Goal: Task Accomplishment & Management: Complete application form

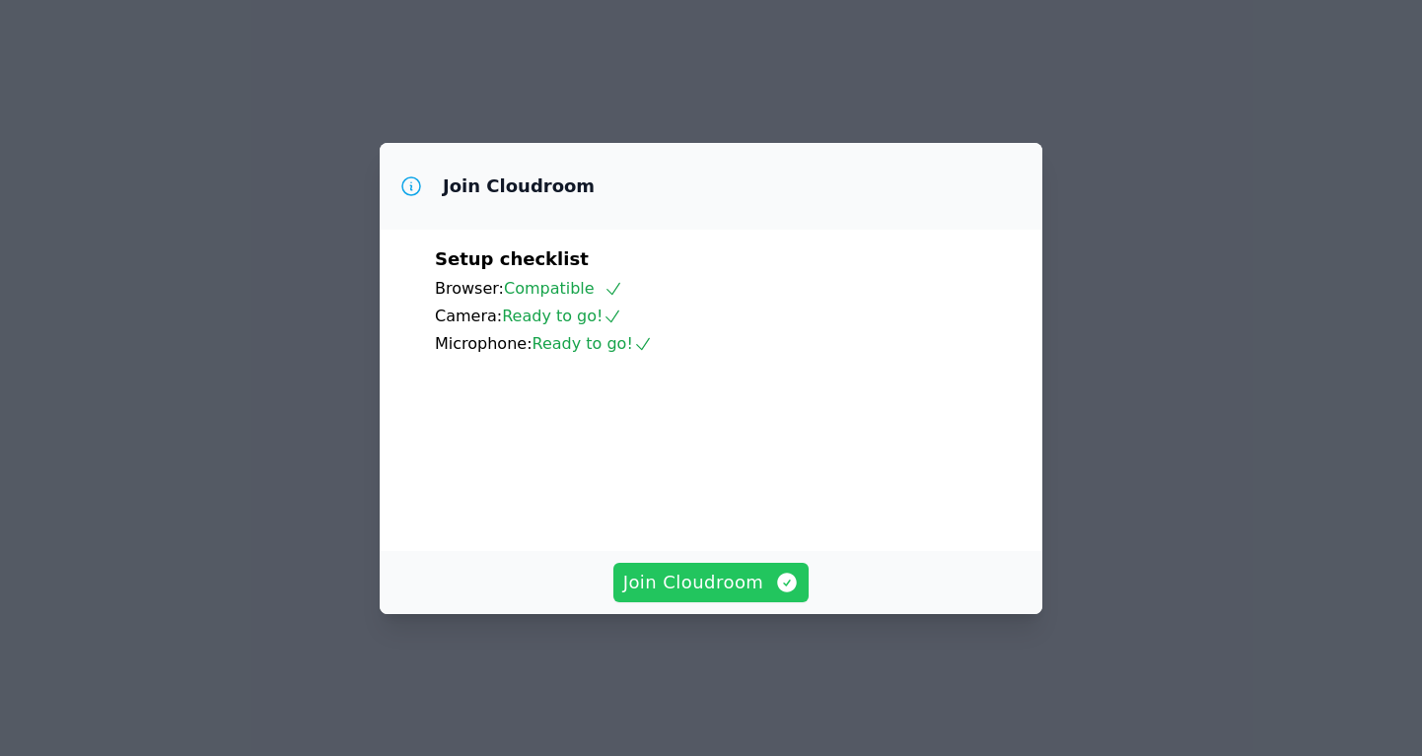
click at [705, 596] on span "Join Cloudroom" at bounding box center [711, 583] width 176 height 28
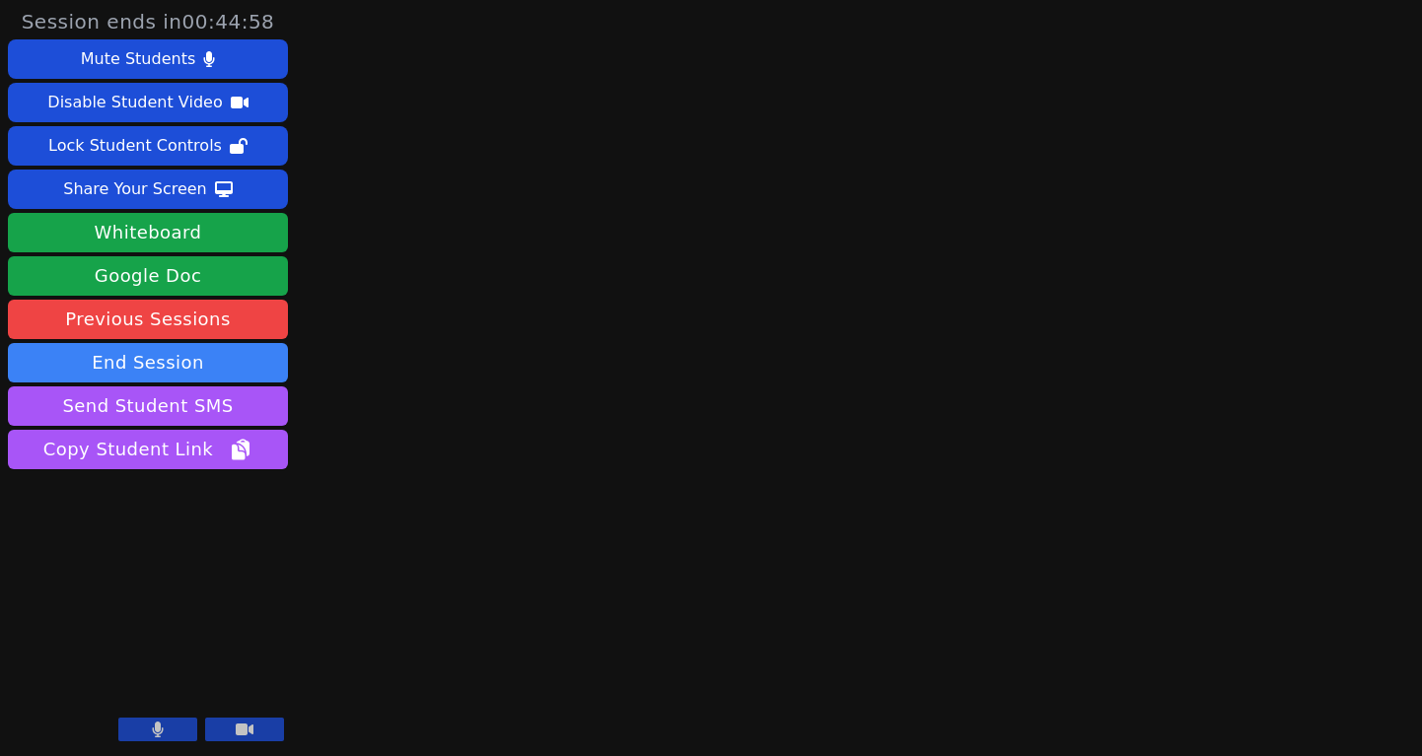
click at [248, 722] on icon at bounding box center [245, 730] width 18 height 16
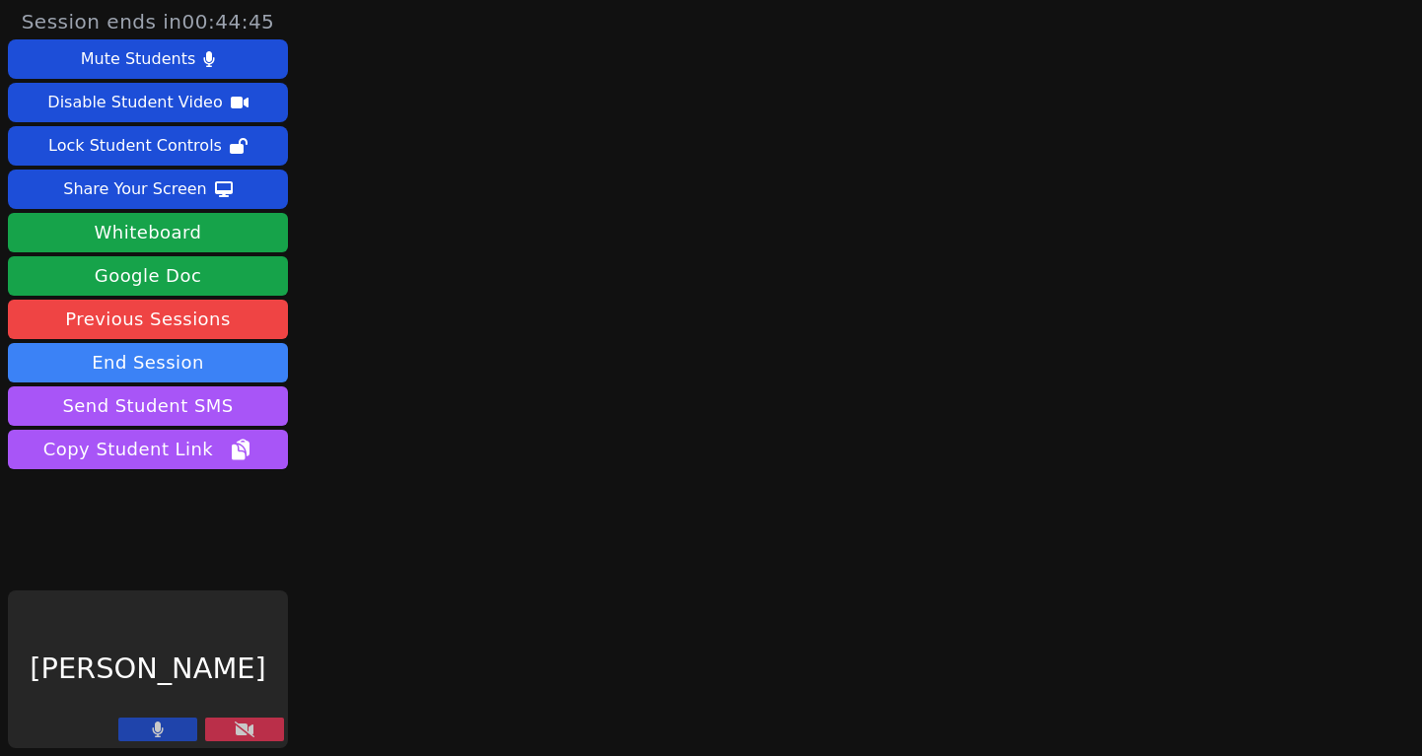
click at [166, 727] on button at bounding box center [157, 730] width 79 height 24
click at [256, 728] on button at bounding box center [244, 730] width 79 height 24
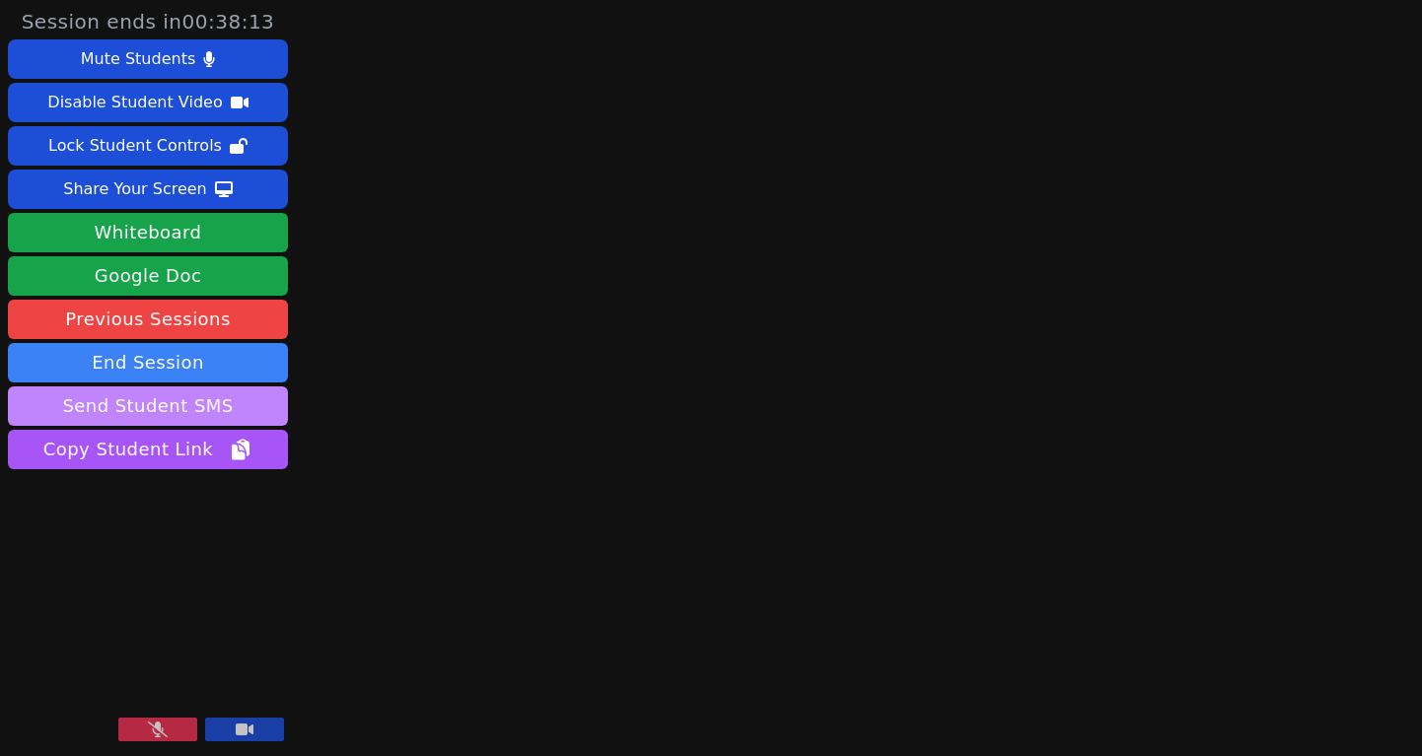
click at [202, 403] on button "Send Student SMS" at bounding box center [148, 405] width 280 height 39
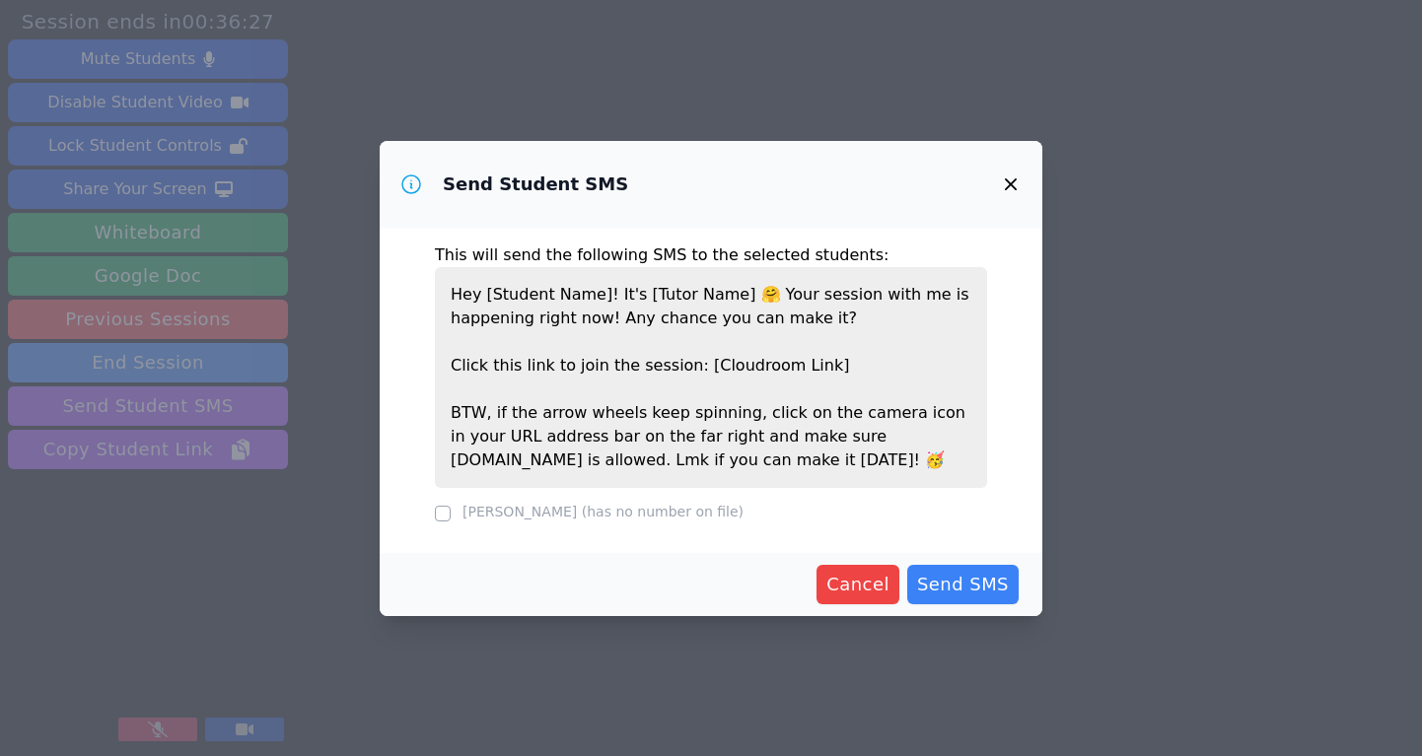
click at [1011, 176] on icon "button" at bounding box center [1011, 185] width 24 height 24
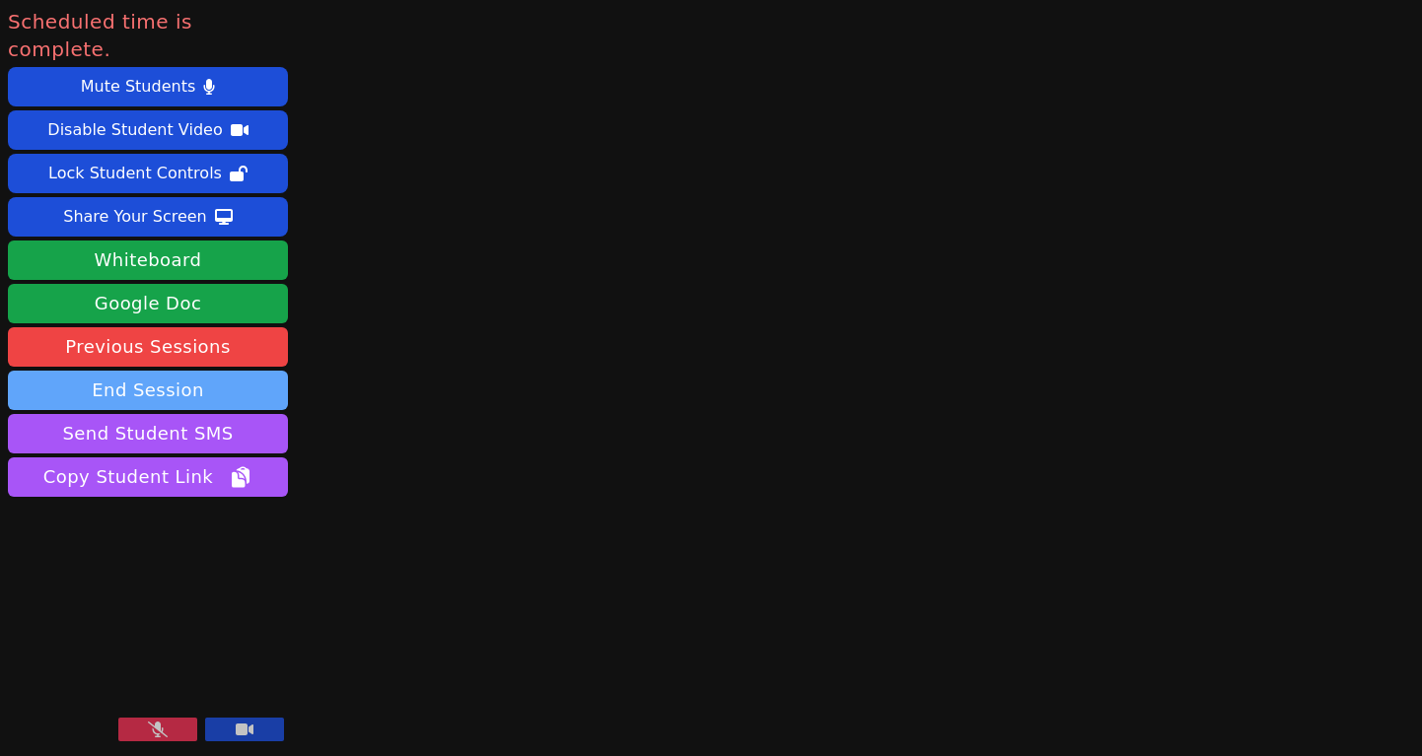
click at [222, 371] on button "End Session" at bounding box center [148, 390] width 280 height 39
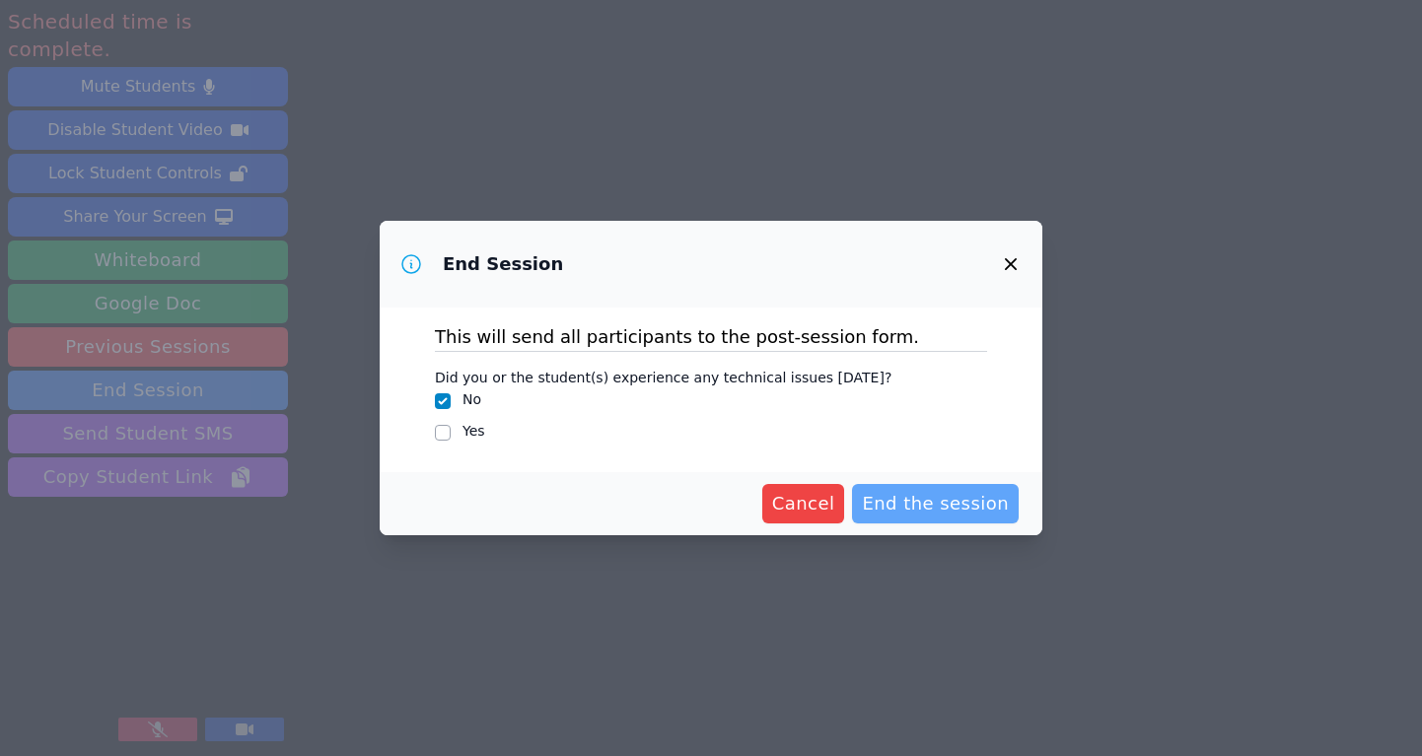
click at [919, 508] on span "End the session" at bounding box center [935, 504] width 147 height 28
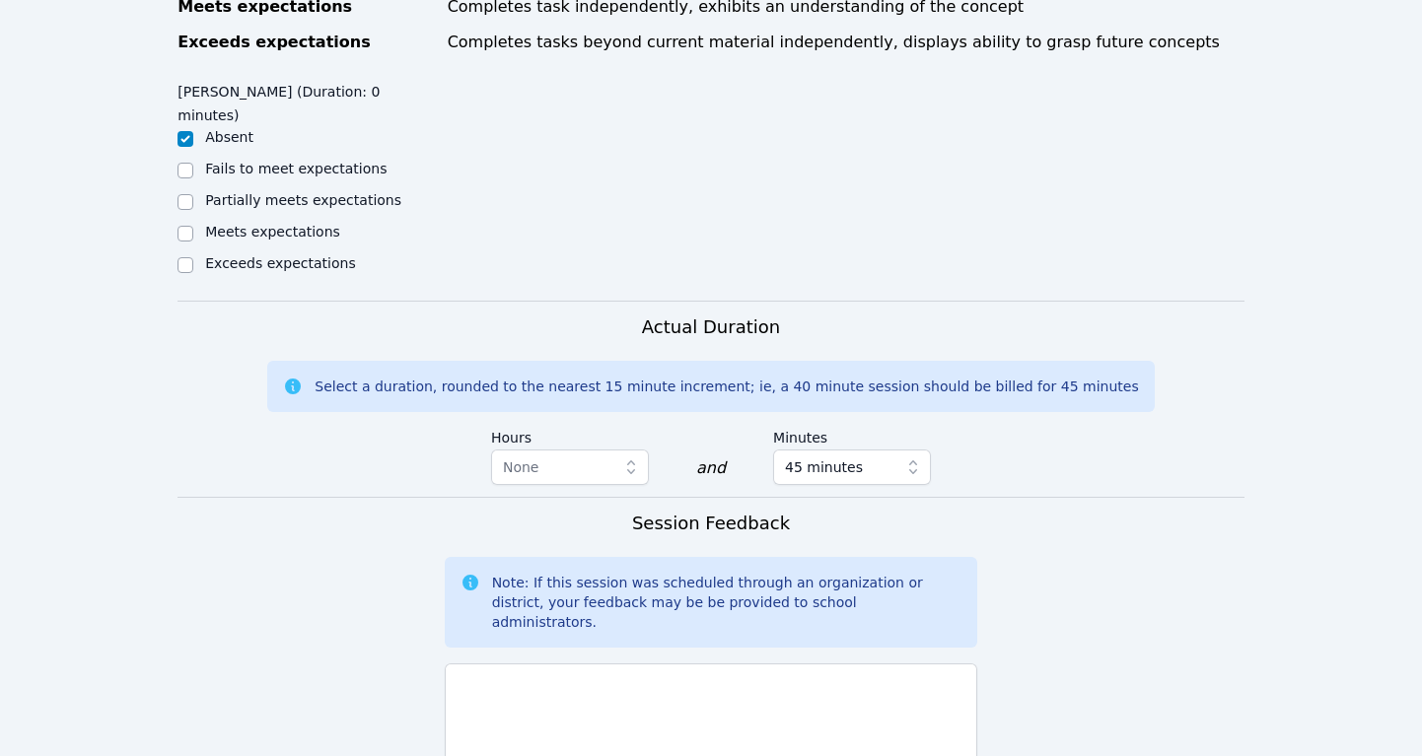
scroll to position [1103, 0]
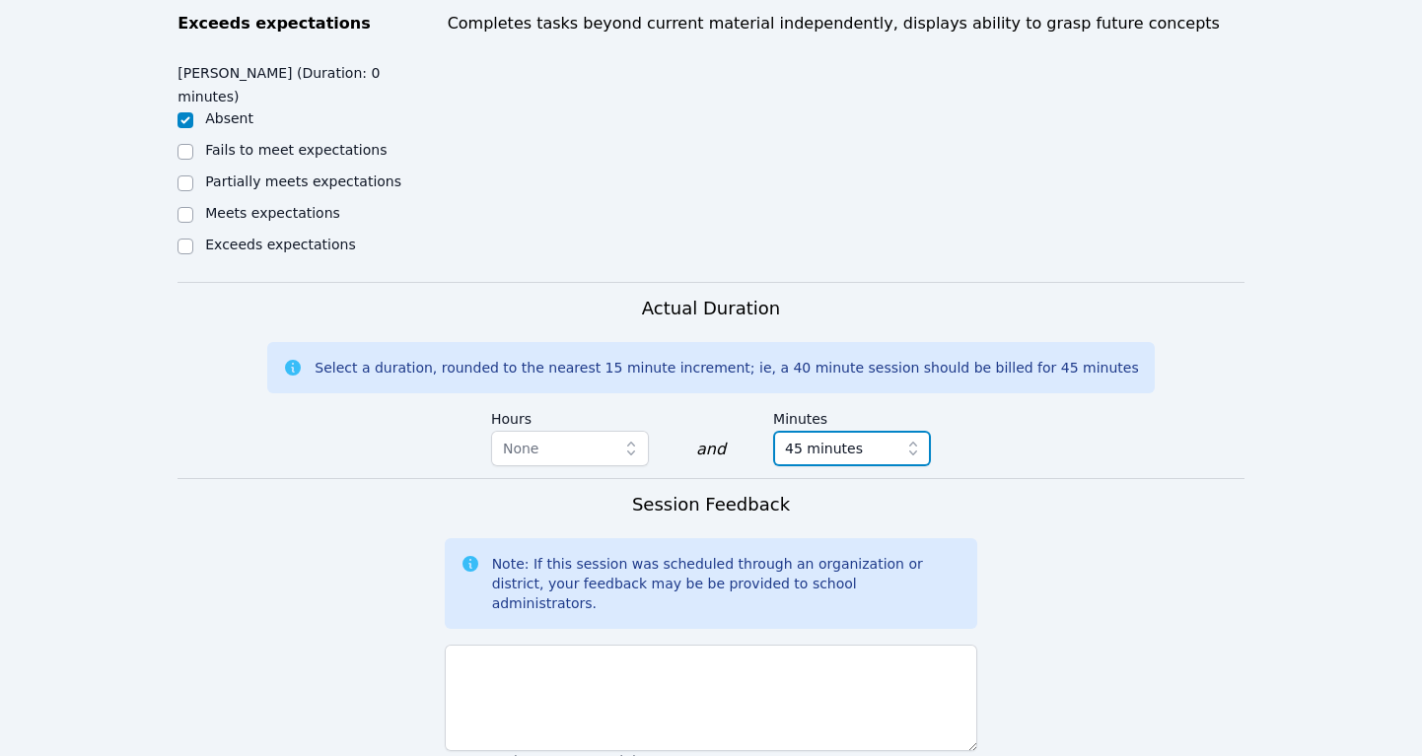
click at [912, 439] on icon "button" at bounding box center [913, 449] width 20 height 20
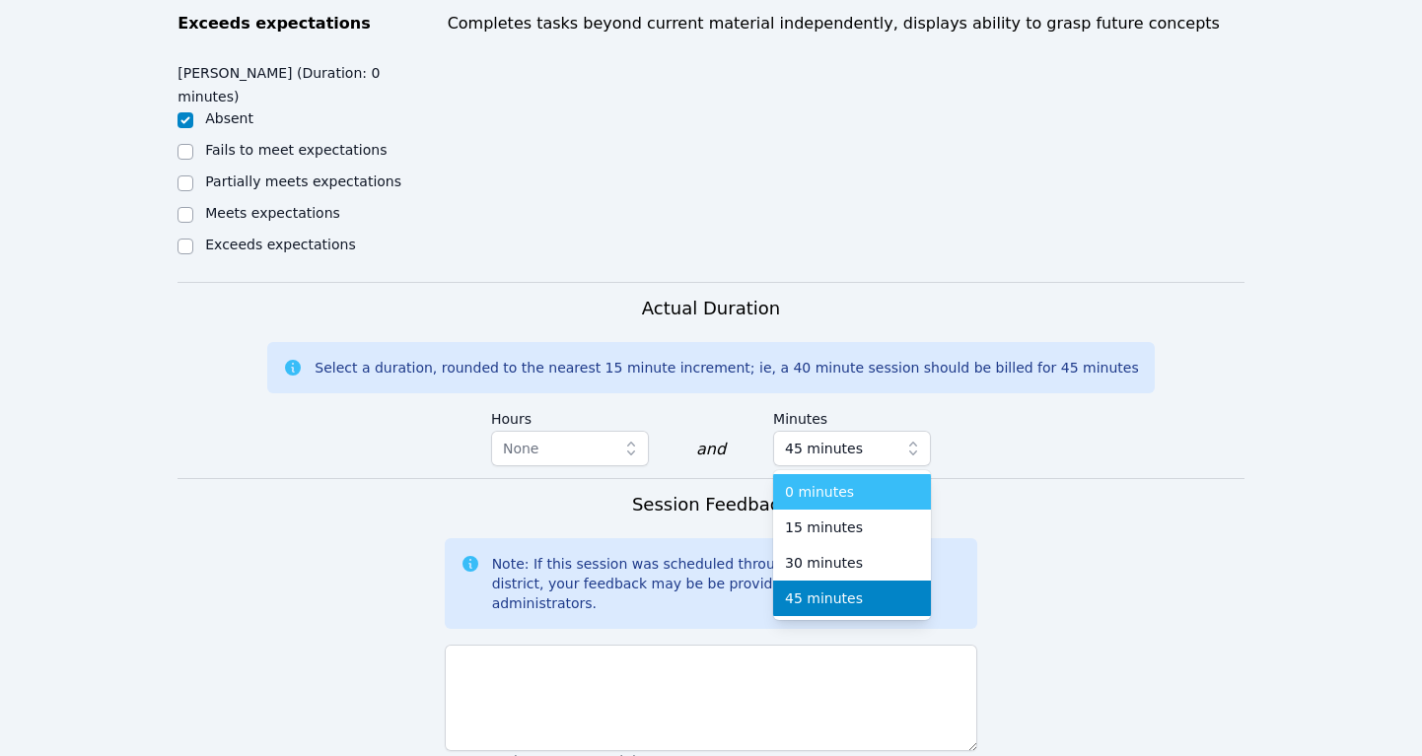
click at [899, 482] on div "0 minutes" at bounding box center [852, 492] width 134 height 20
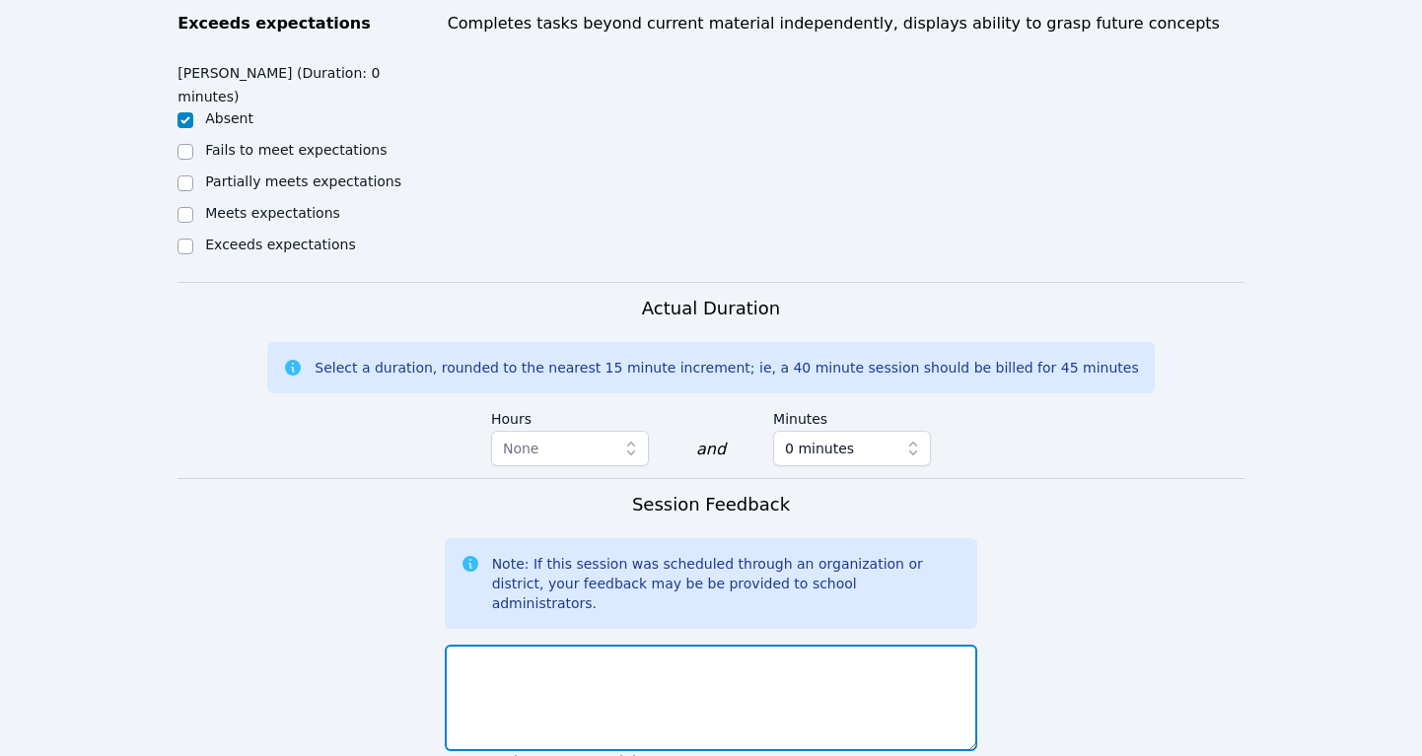
click at [692, 645] on textarea at bounding box center [711, 698] width 533 height 106
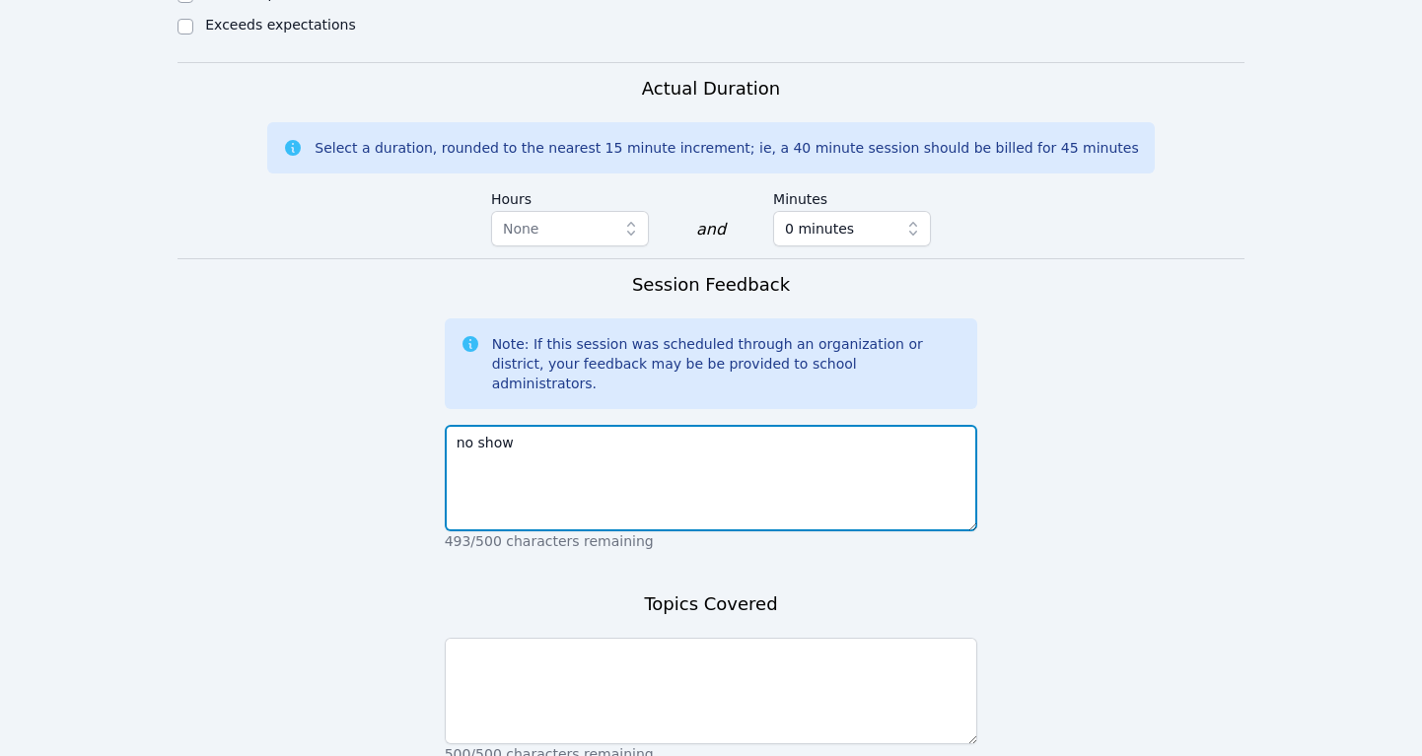
scroll to position [1391, 0]
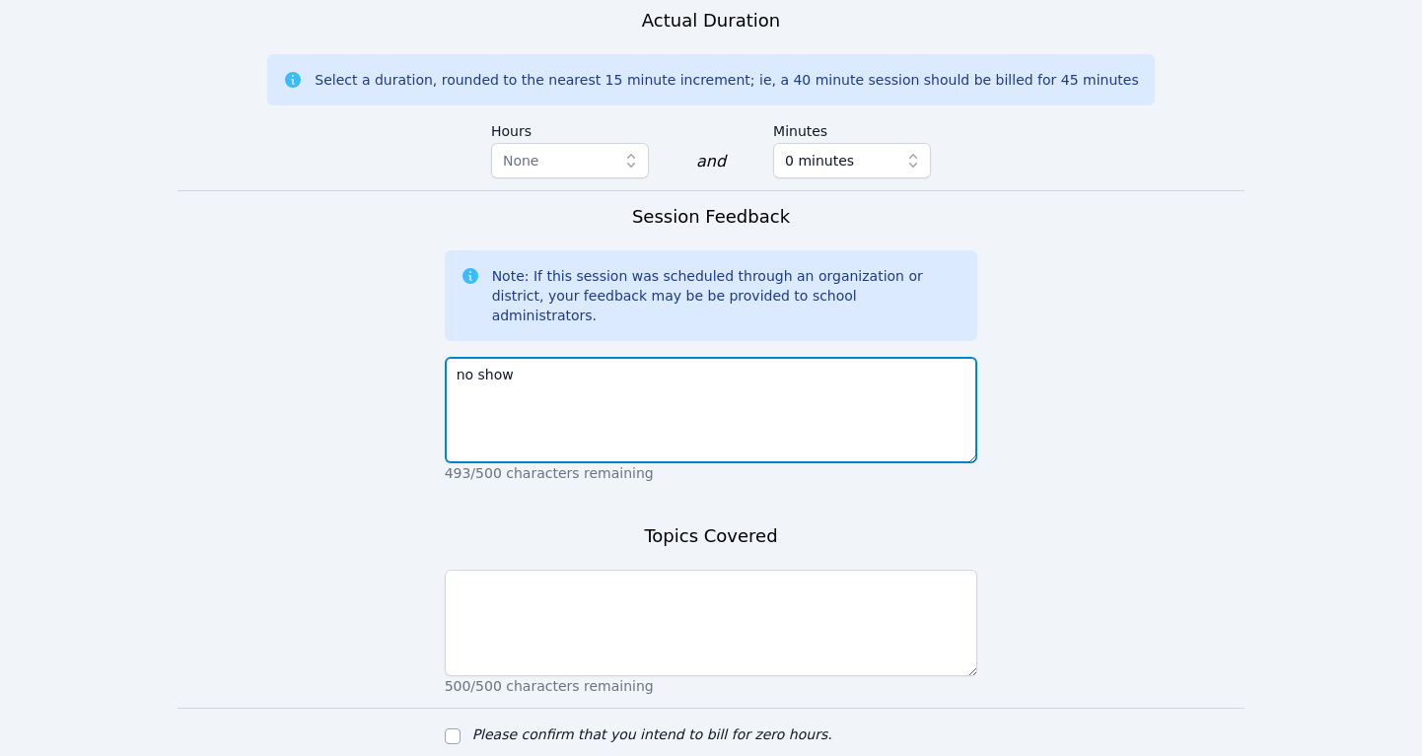
type textarea "no show"
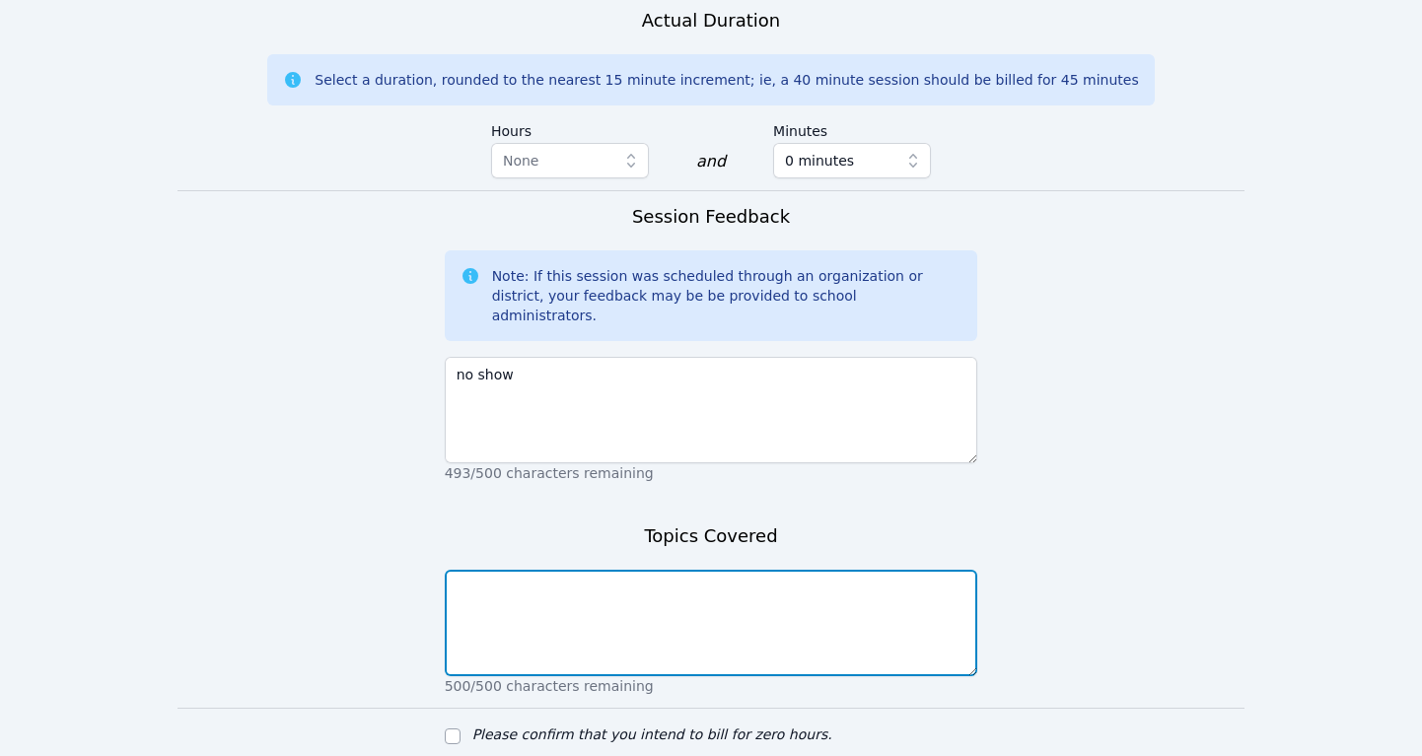
click at [667, 570] on textarea at bounding box center [711, 623] width 533 height 106
type textarea "no show"
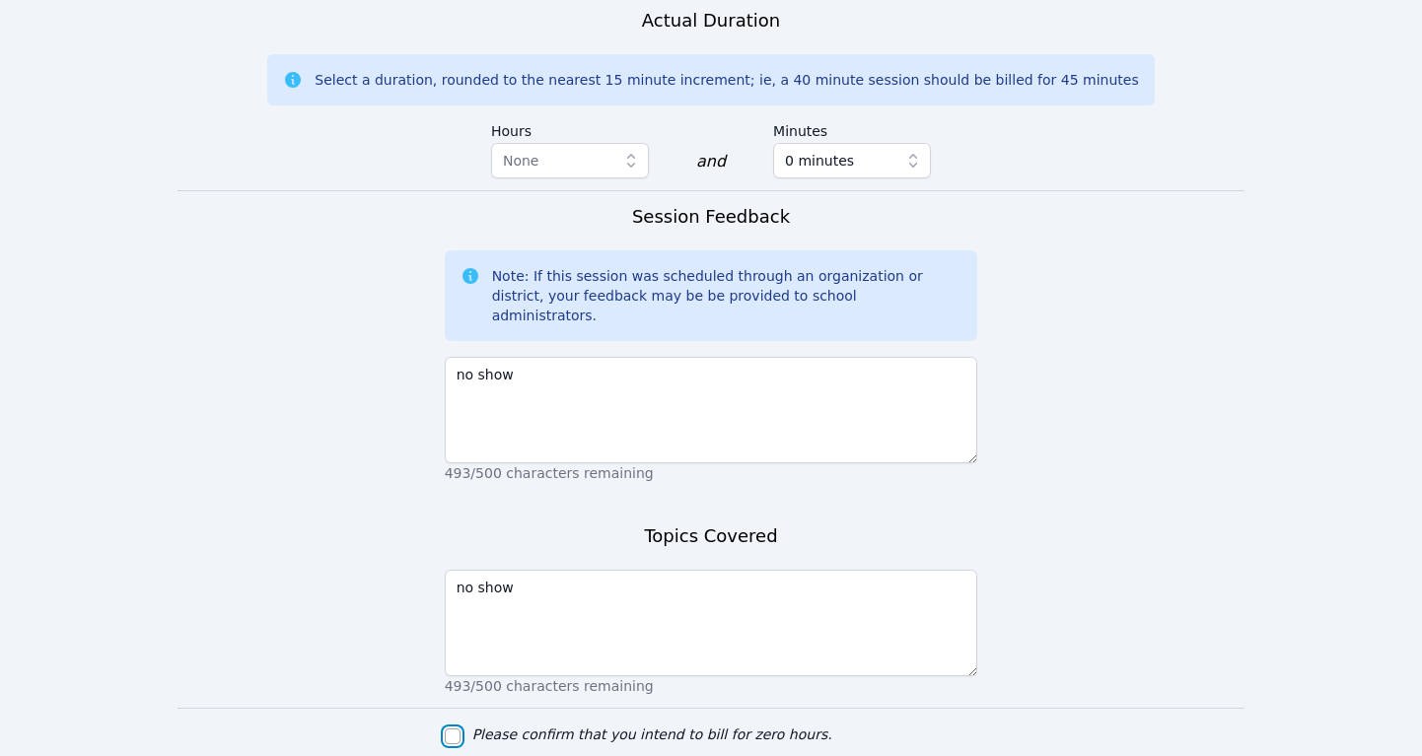
click at [451, 729] on input "Please confirm that you intend to bill for zero hours." at bounding box center [453, 737] width 16 height 16
checkbox input "true"
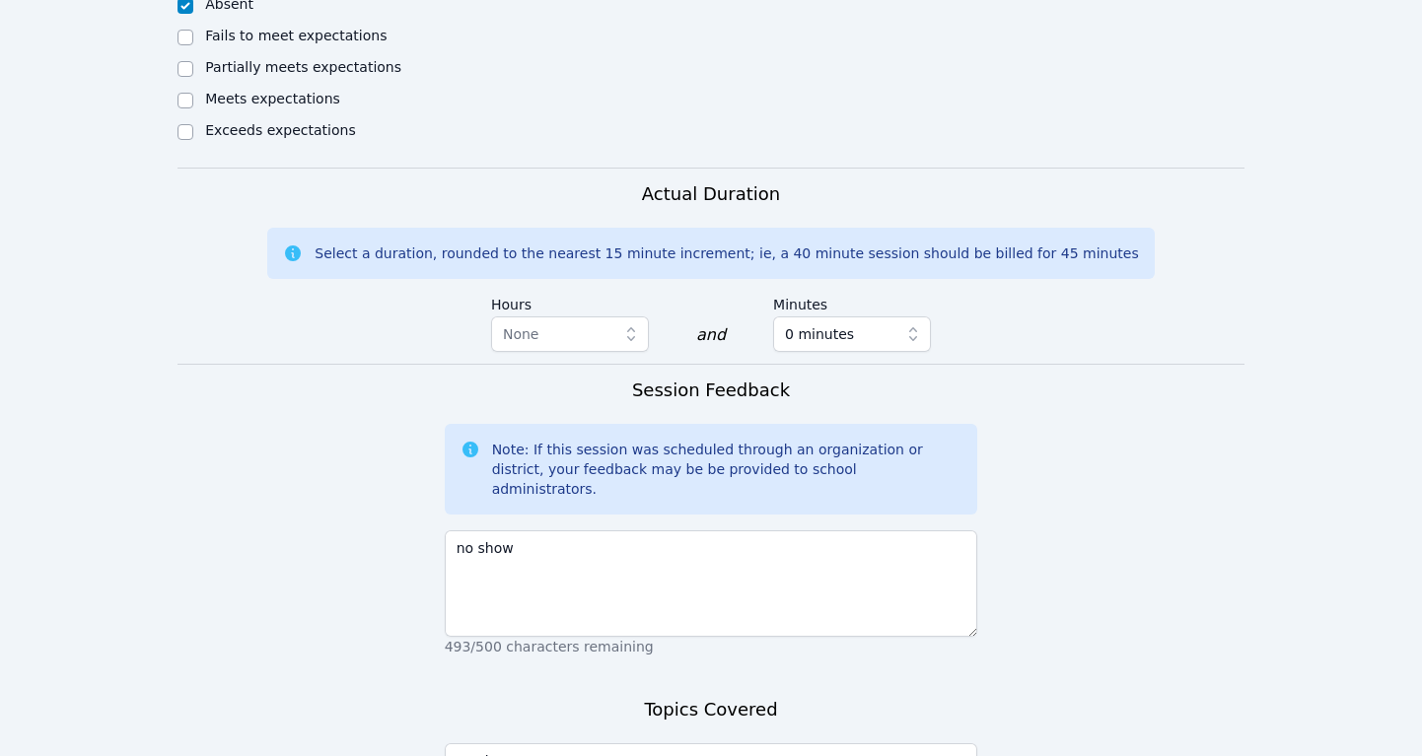
scroll to position [1224, 0]
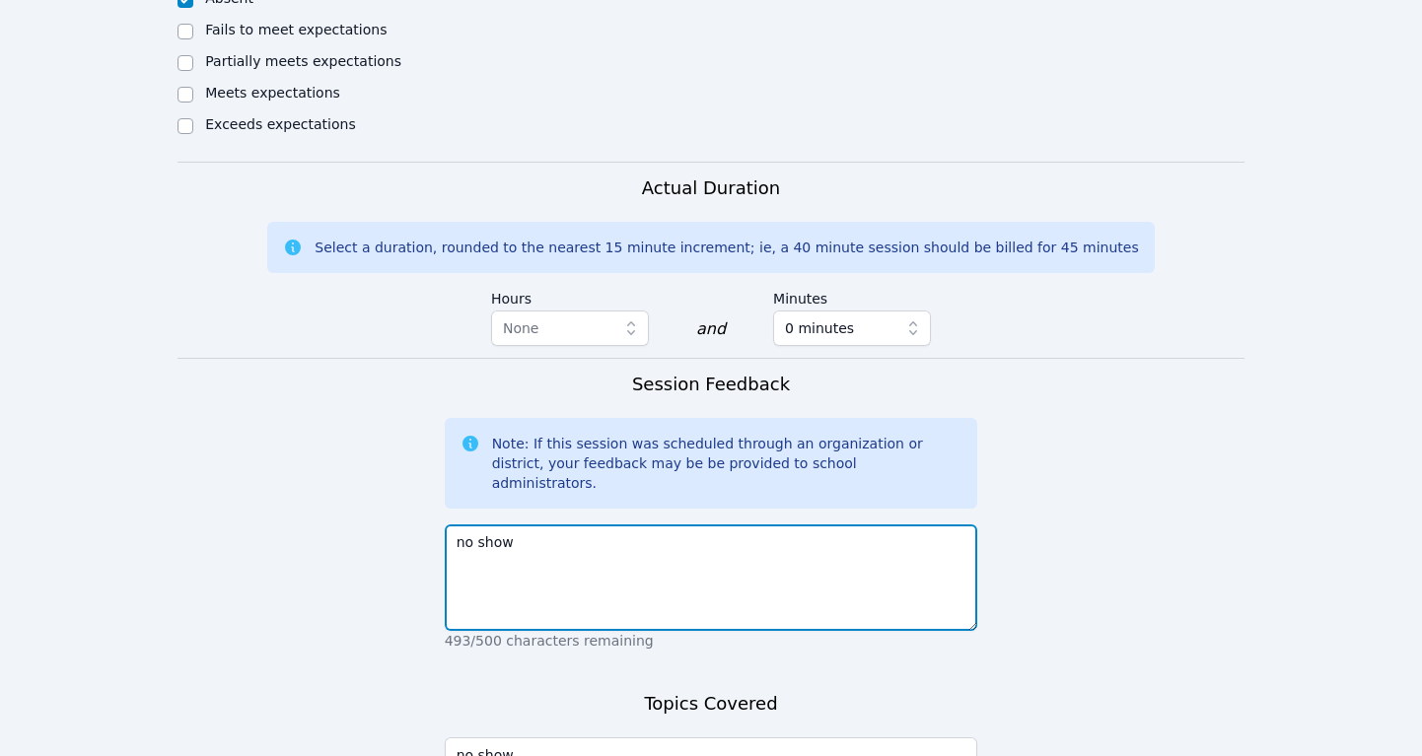
click at [521, 525] on textarea "no show" at bounding box center [711, 578] width 533 height 106
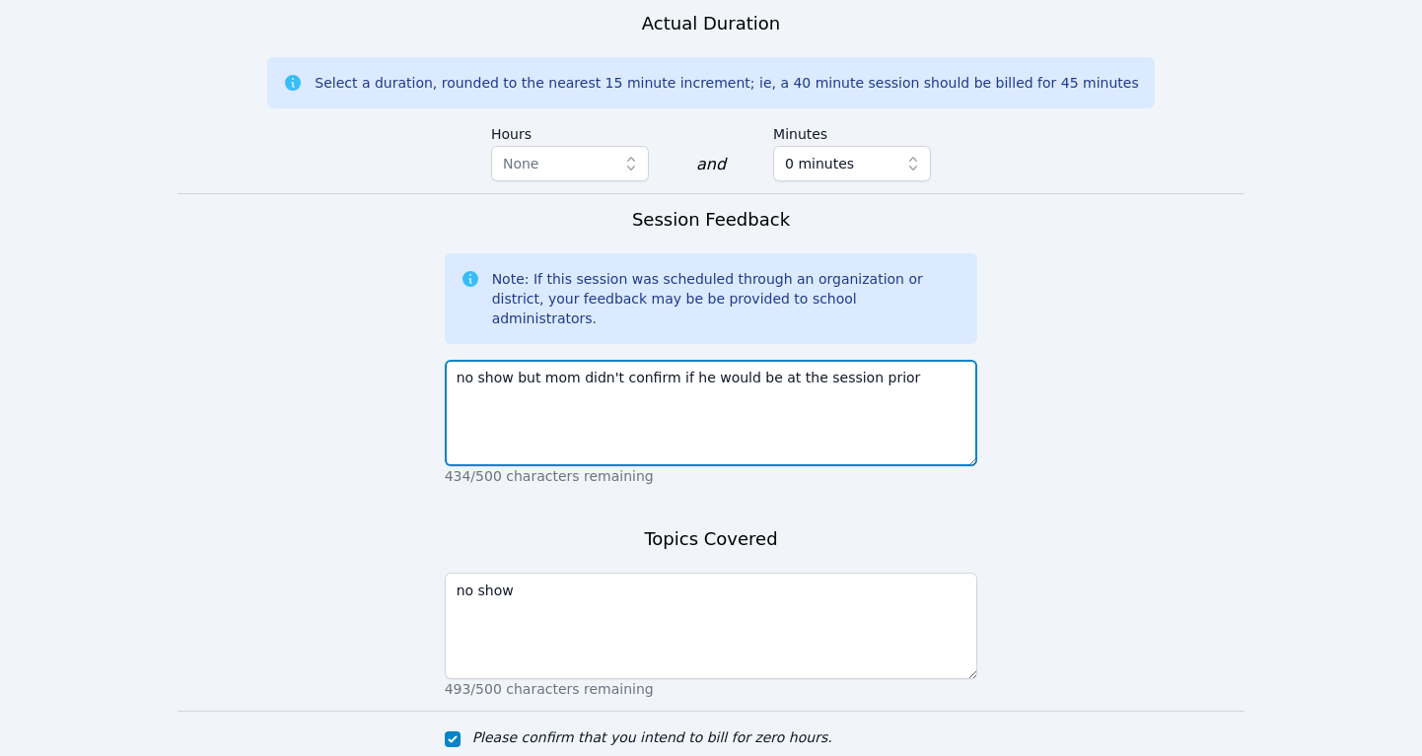
scroll to position [1391, 0]
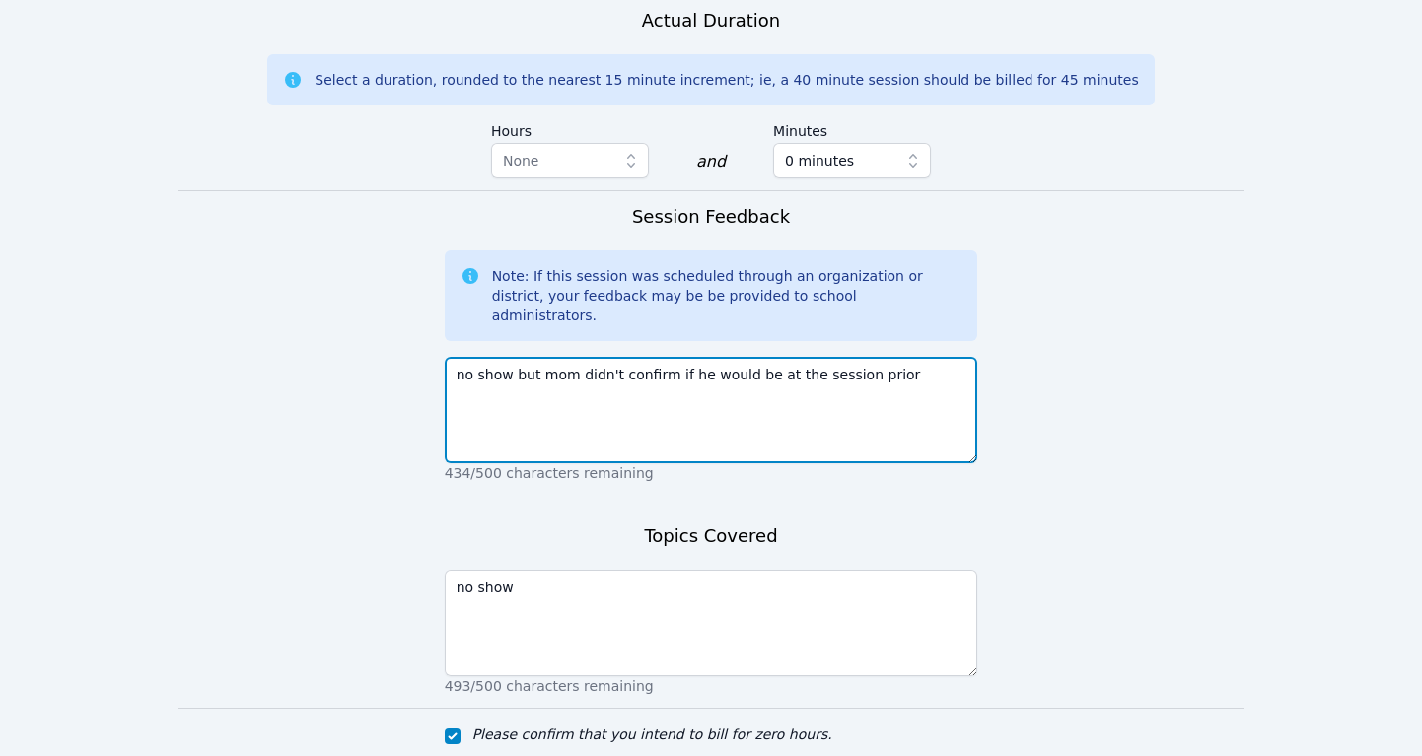
type textarea "no show but mom didn't confirm if he would be at the session prior"
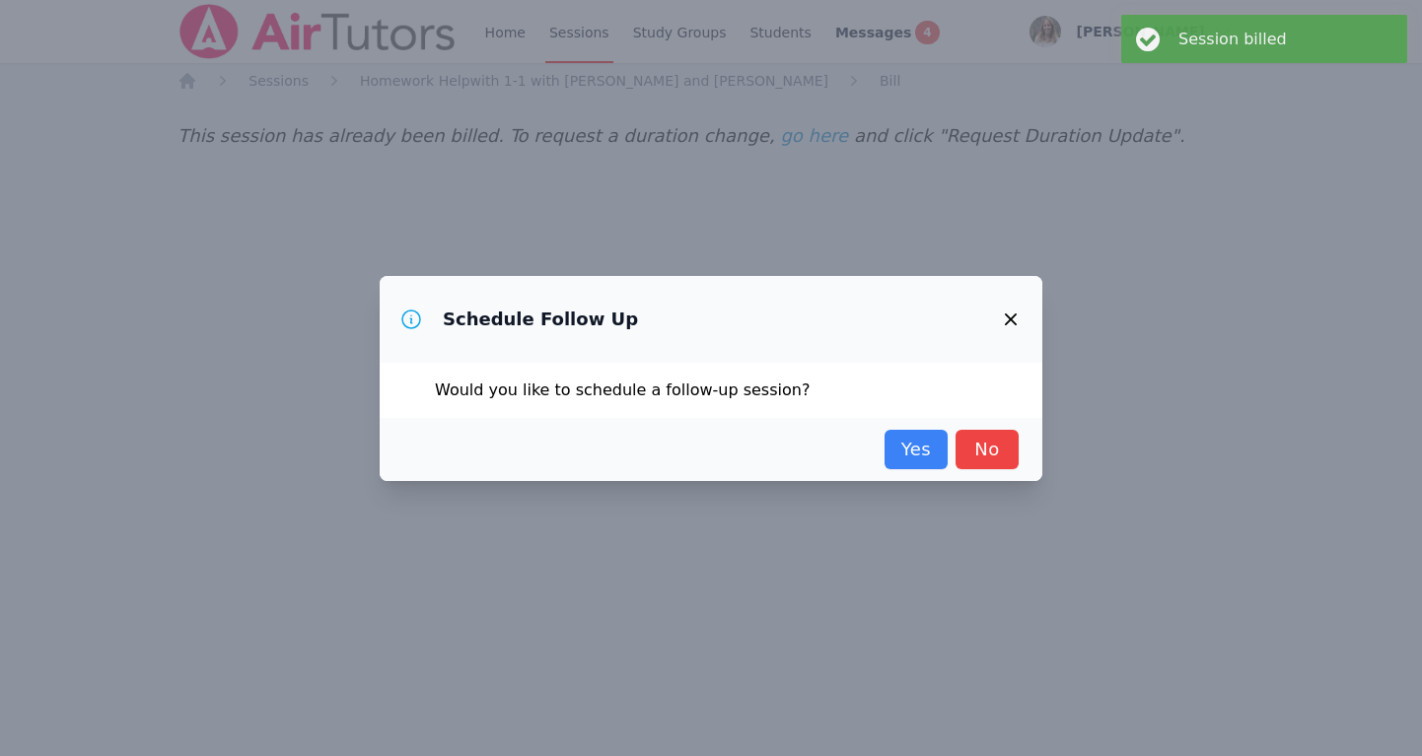
scroll to position [0, 0]
click at [915, 444] on link "Yes" at bounding box center [915, 449] width 63 height 39
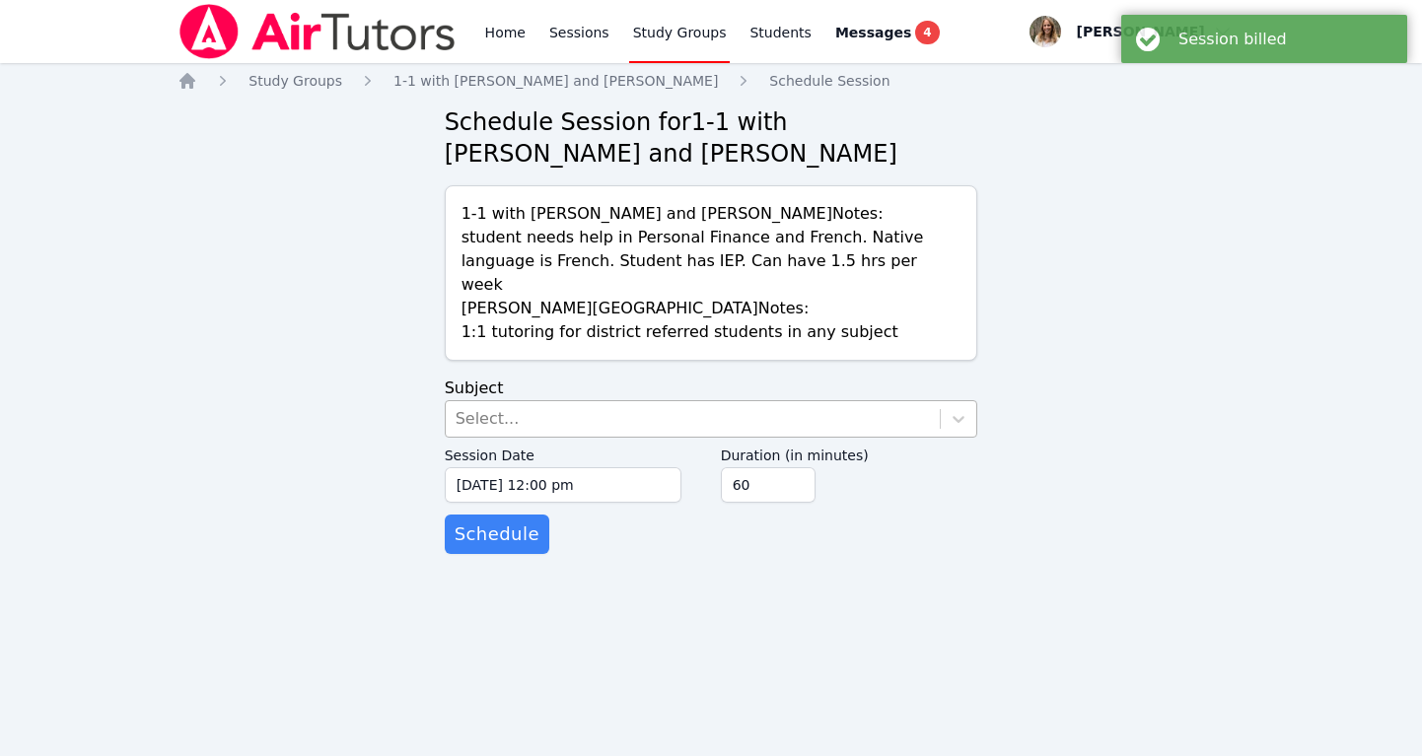
click at [606, 401] on div "Select..." at bounding box center [693, 418] width 495 height 35
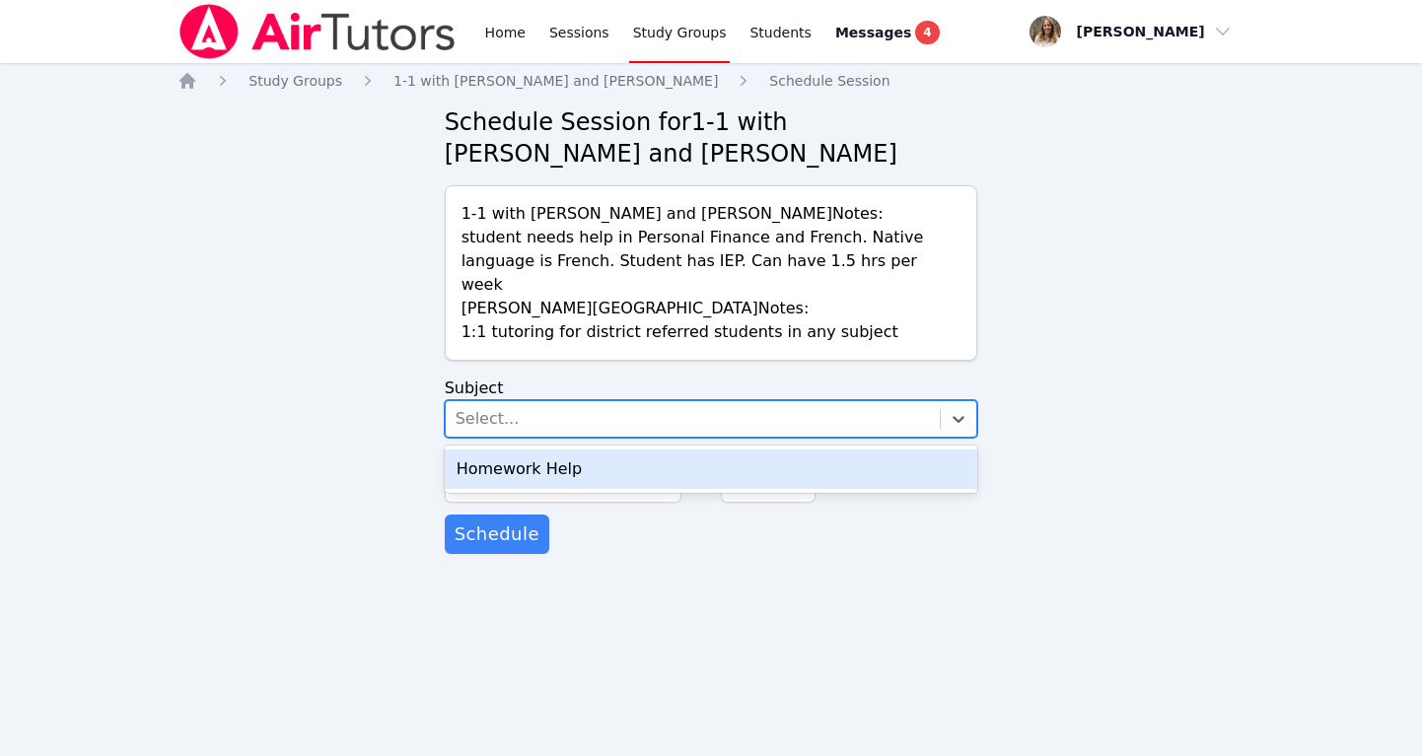
click at [591, 450] on div "Homework Help" at bounding box center [711, 469] width 533 height 39
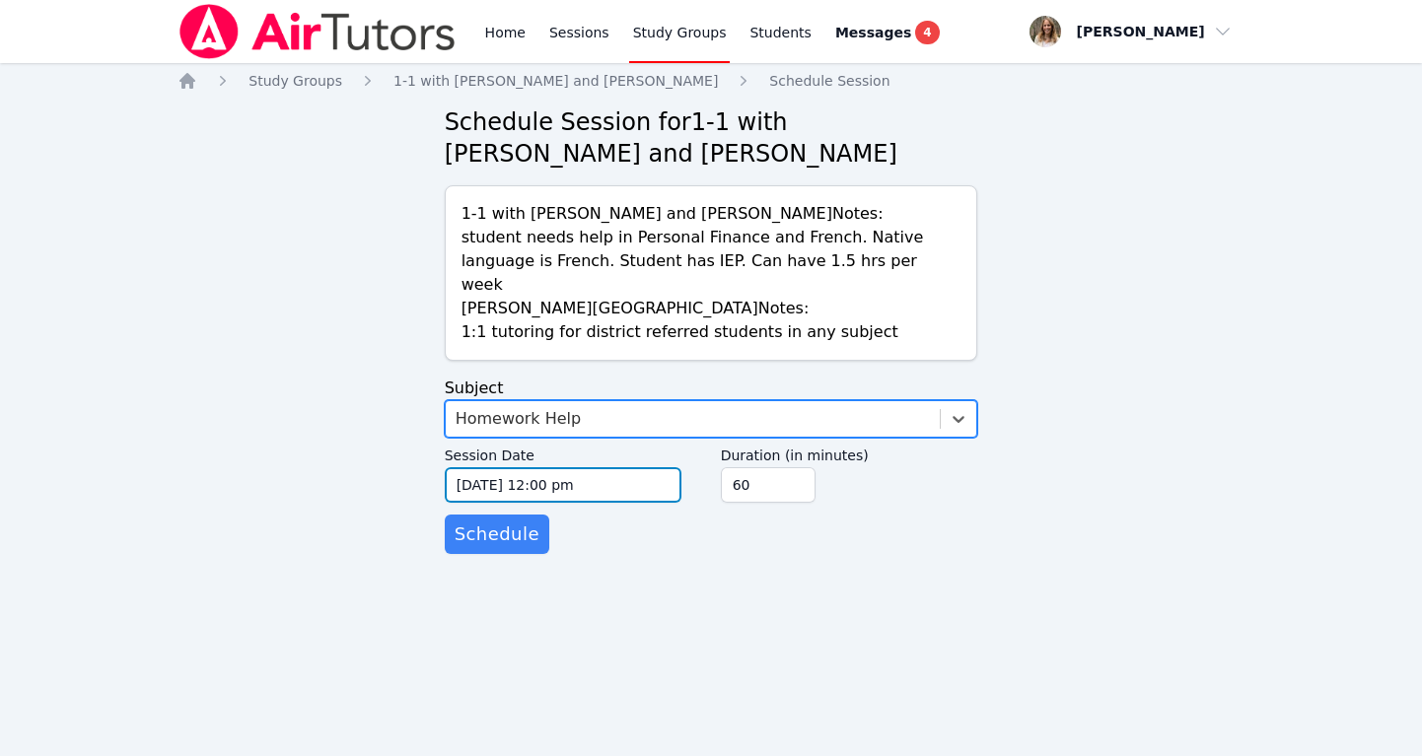
click at [578, 467] on input "[DATE] 12:00 pm" at bounding box center [563, 484] width 237 height 35
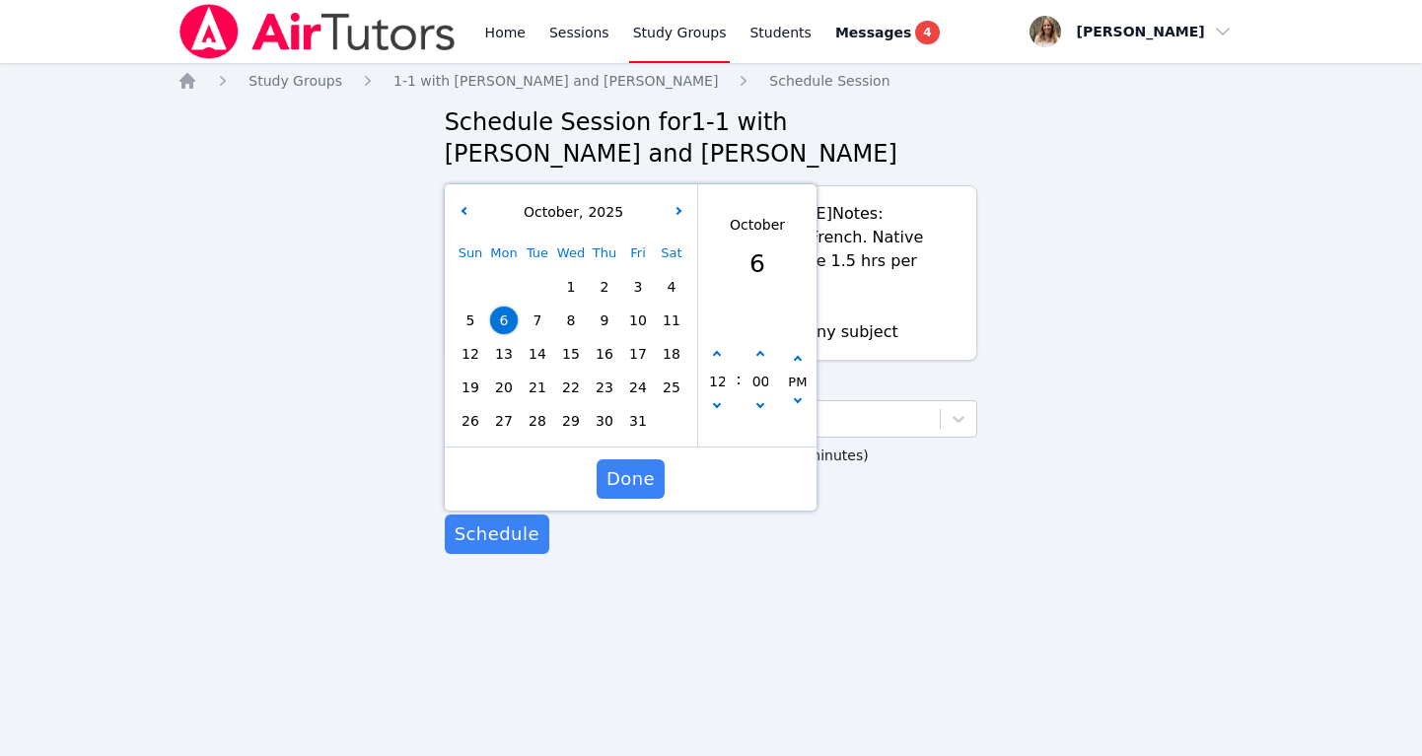
click at [575, 307] on span "8" at bounding box center [571, 321] width 28 height 28
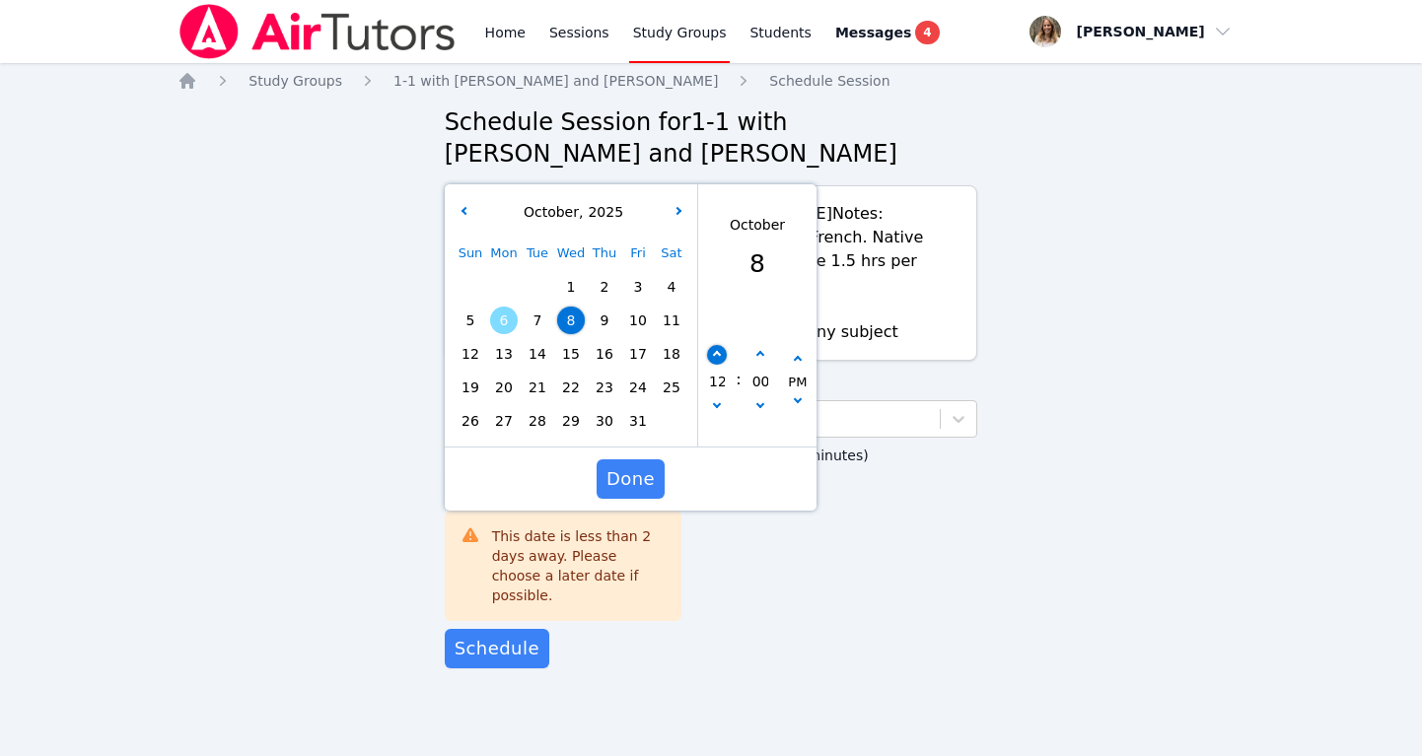
click at [718, 345] on button "button" at bounding box center [717, 355] width 20 height 20
type input "[DATE] 01:00 pm"
type input "01"
click at [718, 345] on button "button" at bounding box center [717, 355] width 20 height 20
type input "[DATE] 02:00 pm"
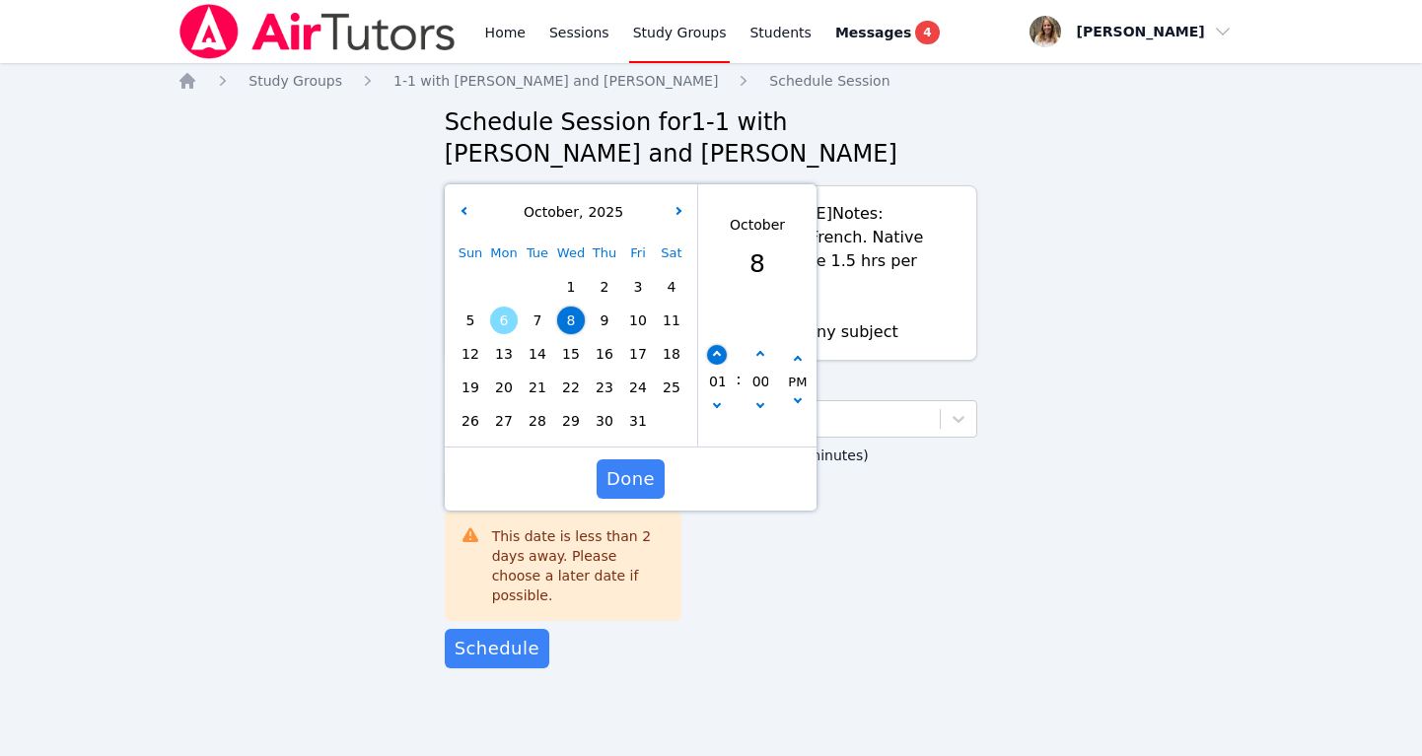
type input "02"
click at [718, 345] on button "button" at bounding box center [717, 355] width 20 height 20
type input "[DATE] 03:00 pm"
type input "03"
click at [718, 345] on button "button" at bounding box center [717, 355] width 20 height 20
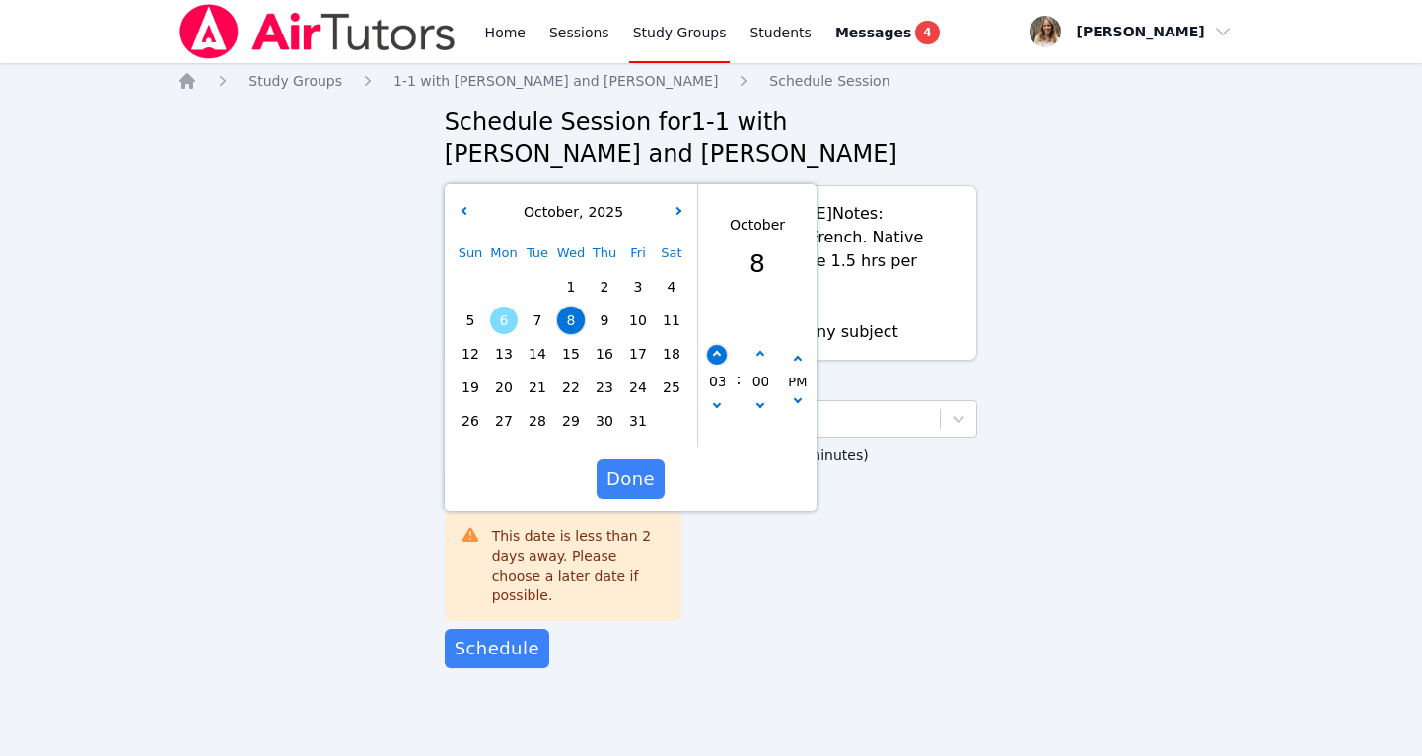
type input "[DATE] 04:00 pm"
type input "04"
click at [718, 345] on button "button" at bounding box center [717, 355] width 20 height 20
type input "[DATE] 05:00 pm"
type input "05"
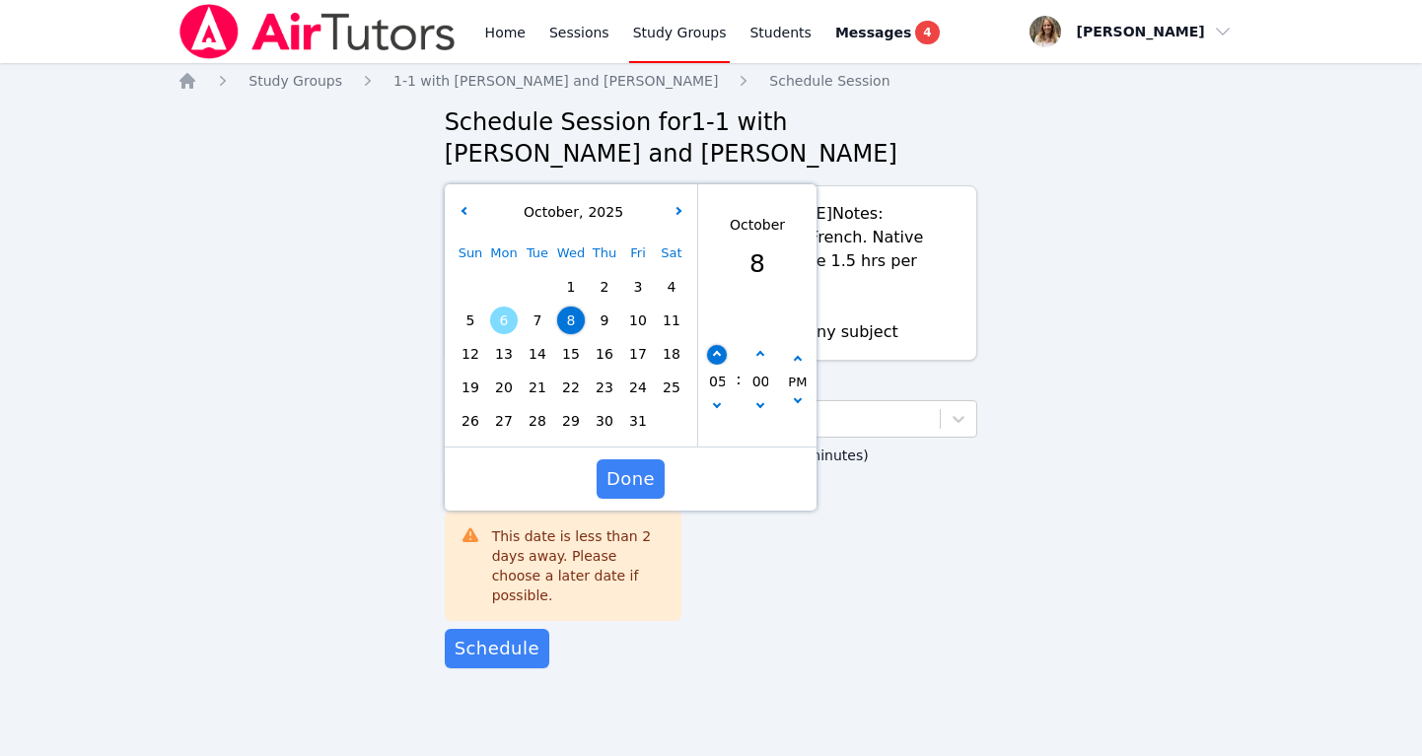
click at [718, 345] on button "button" at bounding box center [717, 355] width 20 height 20
type input "[DATE] 06:00 pm"
type input "06"
click at [718, 345] on button "button" at bounding box center [717, 355] width 20 height 20
type input "[DATE] 07:00 pm"
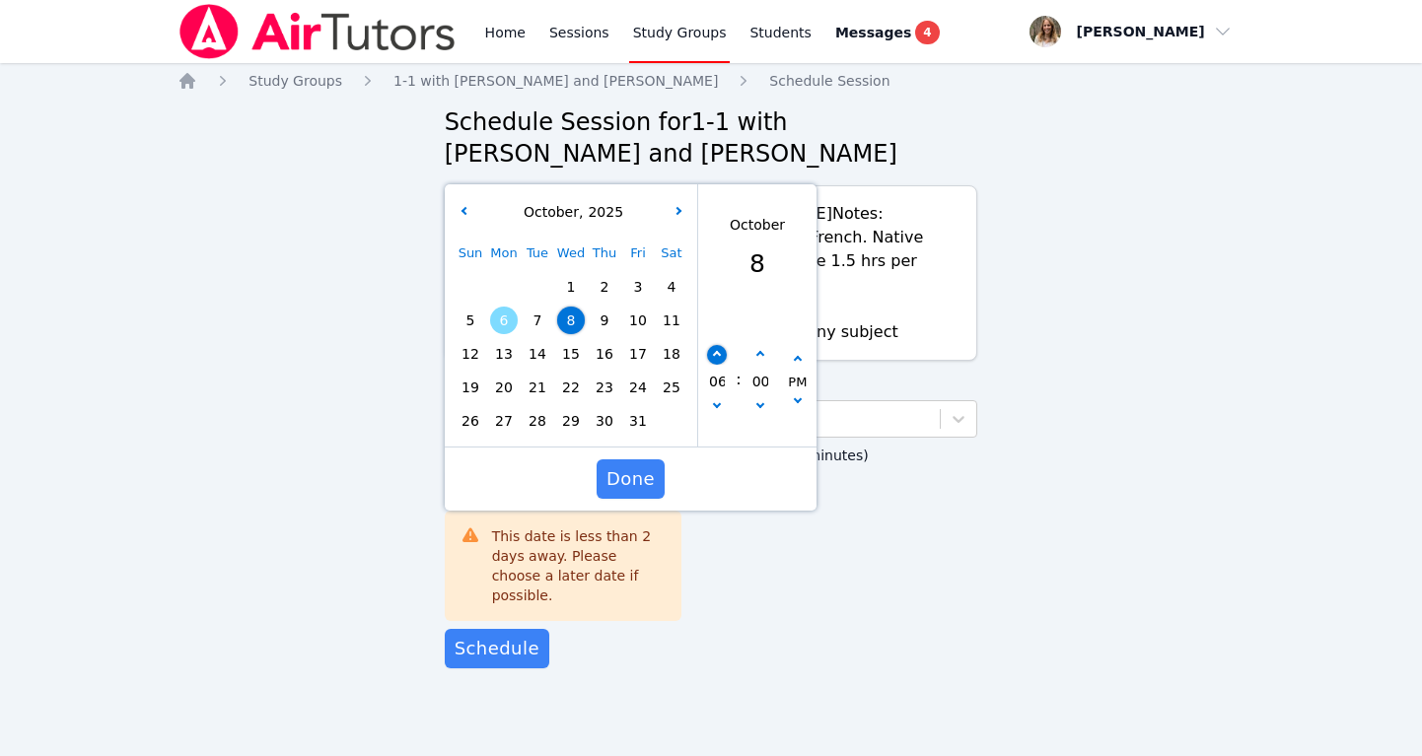
type input "07"
click at [718, 345] on button "button" at bounding box center [717, 355] width 20 height 20
type input "[DATE] 08:00 pm"
type input "08"
click at [757, 345] on button "button" at bounding box center [759, 355] width 20 height 20
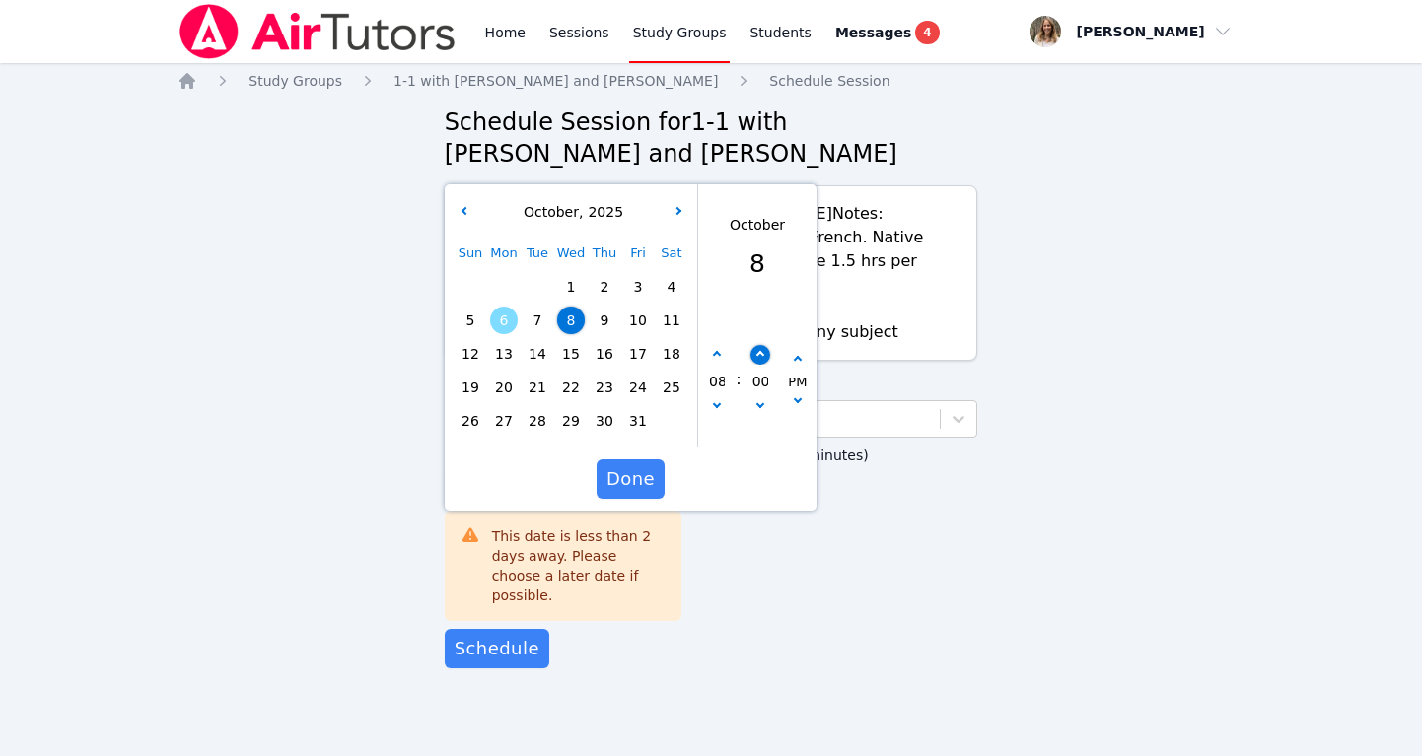
type input "[DATE] 08:05 pm"
type input "05"
click at [757, 345] on button "button" at bounding box center [759, 355] width 20 height 20
type input "[DATE] 08:10 pm"
type input "10"
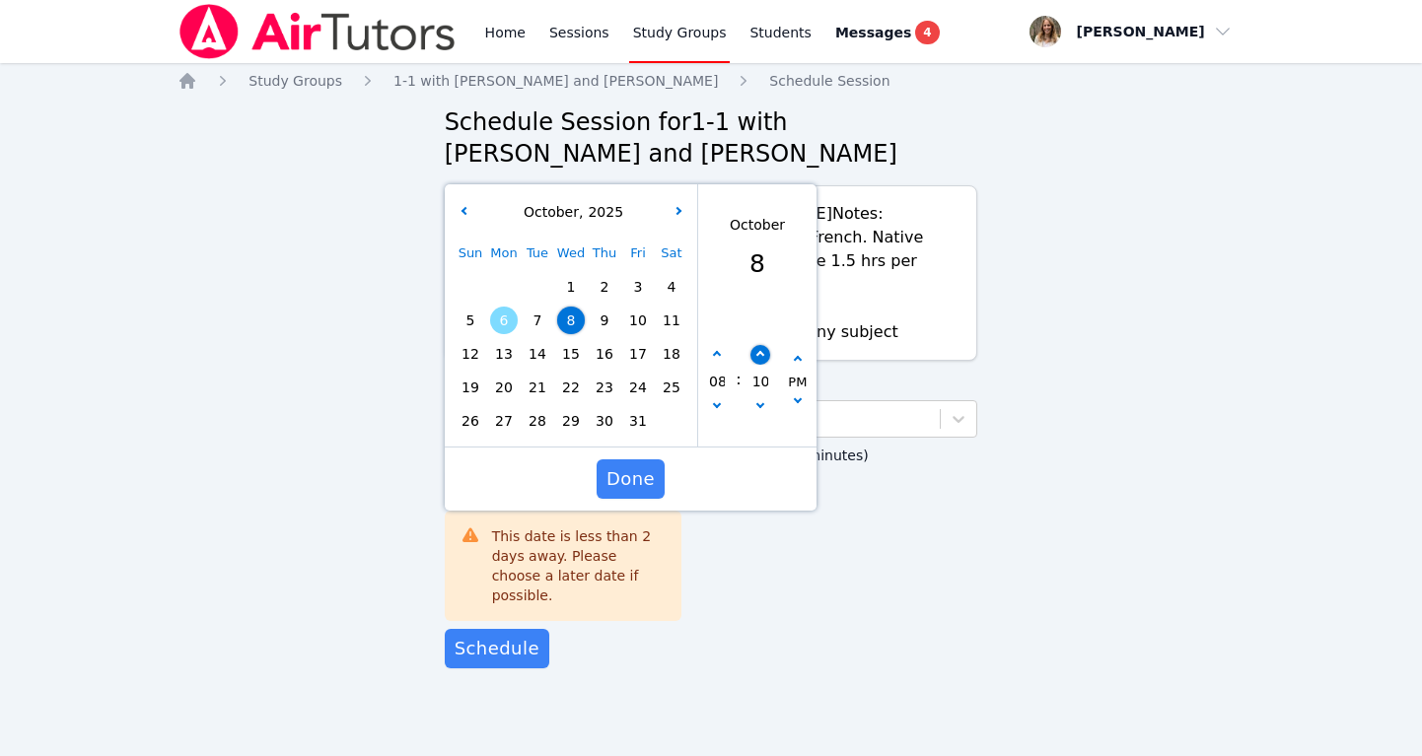
click at [757, 345] on button "button" at bounding box center [759, 355] width 20 height 20
type input "[DATE] 08:15 pm"
type input "15"
click at [757, 345] on button "button" at bounding box center [759, 355] width 20 height 20
type input "[DATE] 08:20 pm"
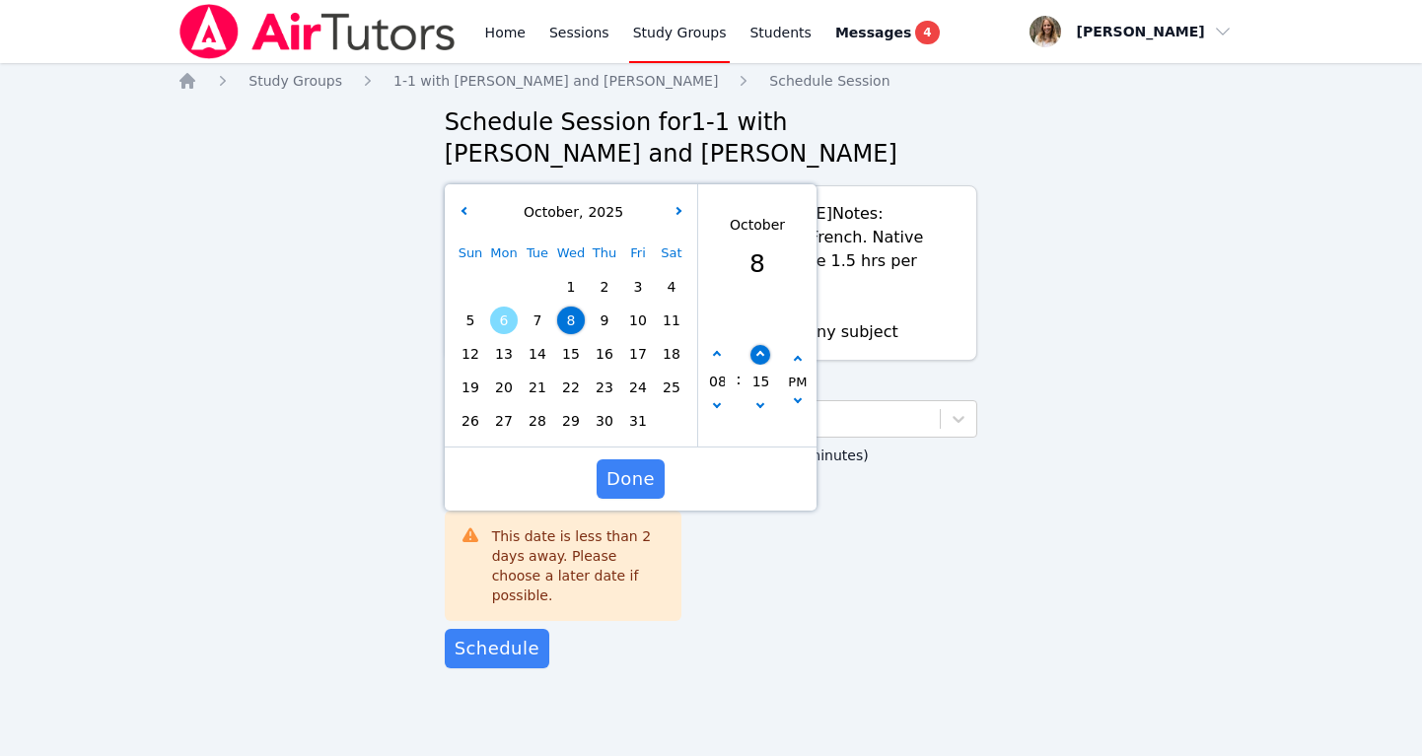
type input "20"
click at [757, 345] on button "button" at bounding box center [759, 355] width 20 height 20
type input "[DATE] 08:25 pm"
type input "25"
click at [757, 345] on button "button" at bounding box center [759, 355] width 20 height 20
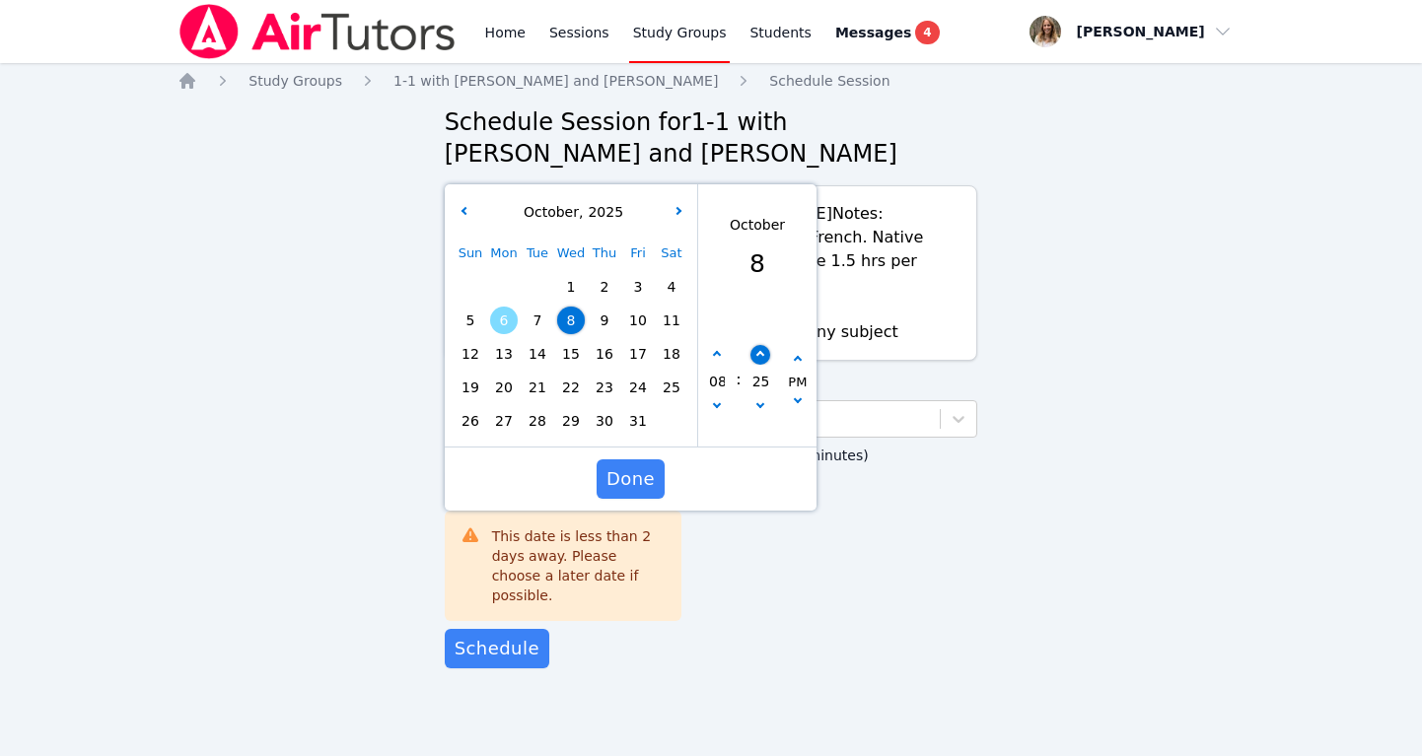
type input "[DATE] 08:30 pm"
type input "30"
click at [757, 345] on button "button" at bounding box center [759, 355] width 20 height 20
type input "[DATE] 08:35 pm"
type input "35"
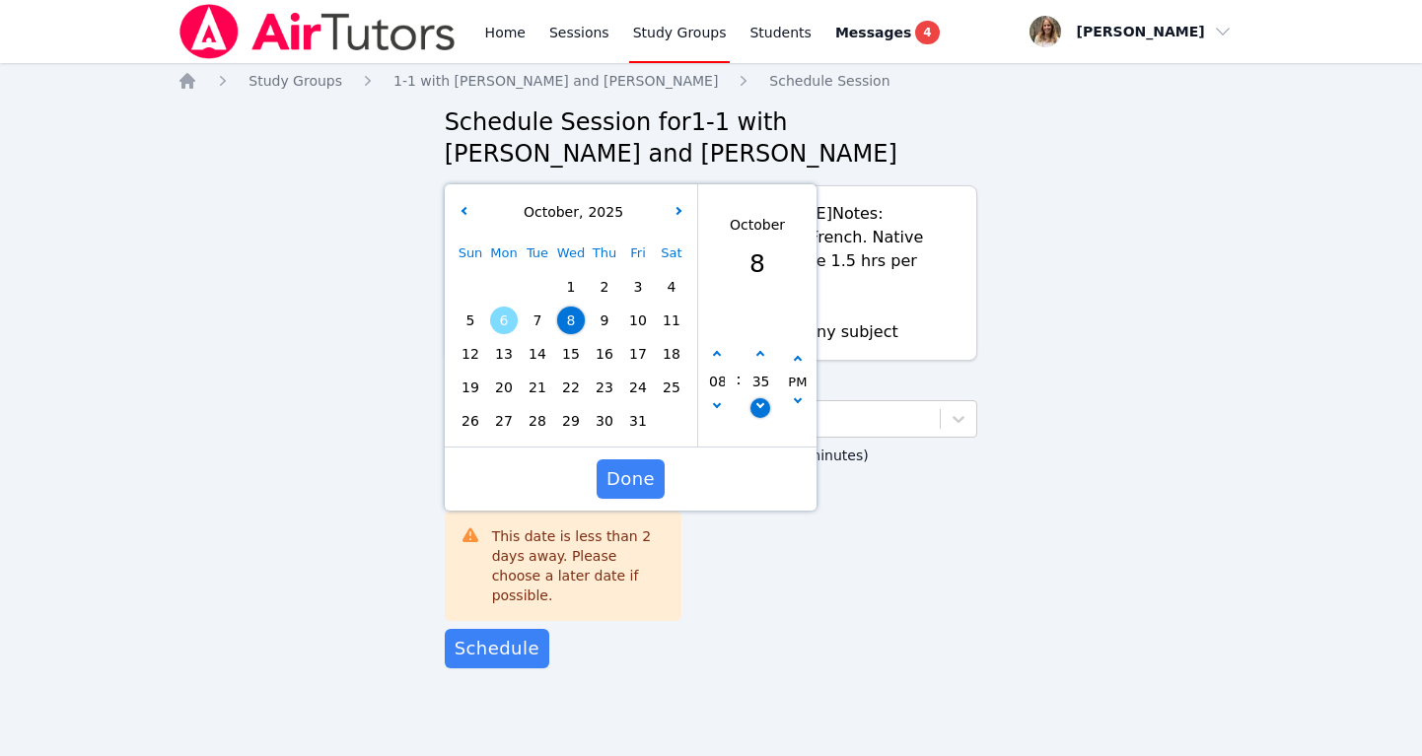
click at [759, 400] on icon "button" at bounding box center [759, 404] width 8 height 8
type input "[DATE] 08:30 pm"
type input "30"
click at [639, 465] on span "Done" at bounding box center [630, 479] width 48 height 28
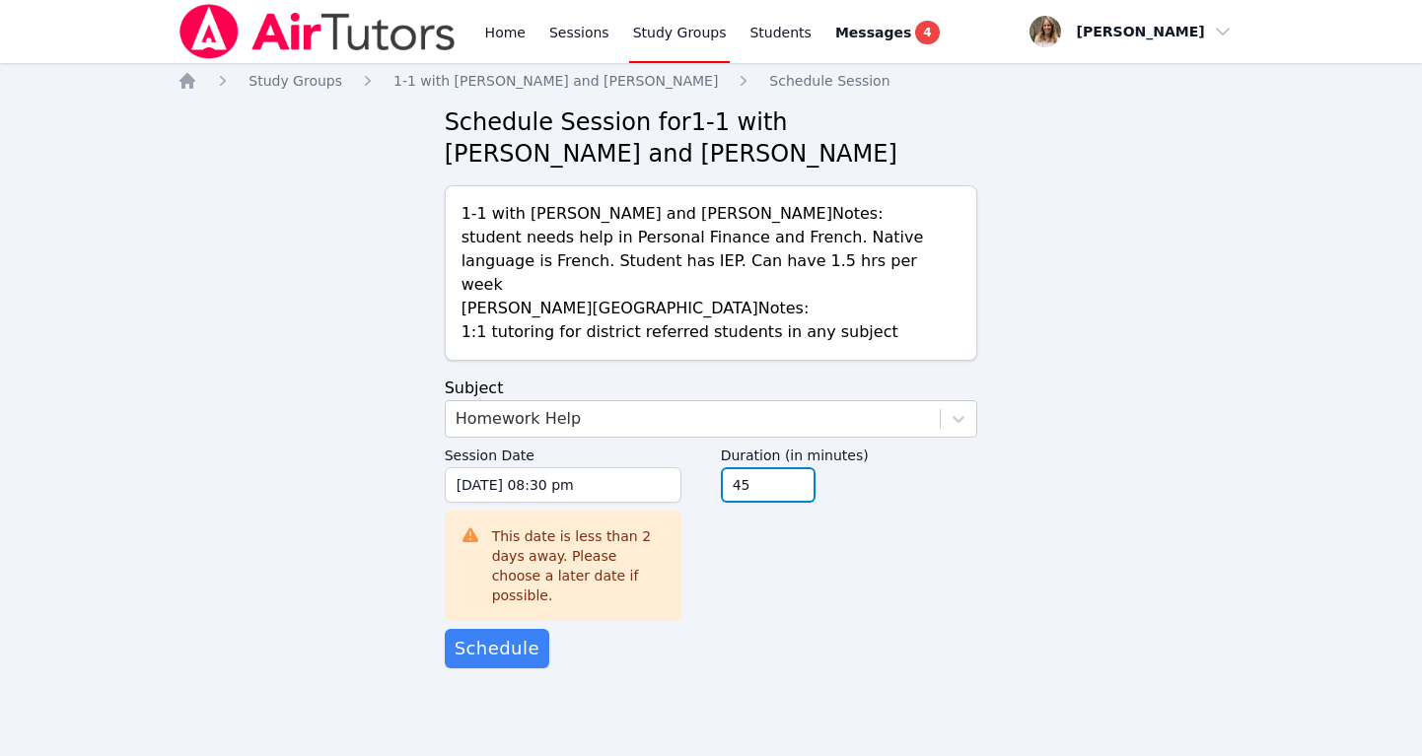
type input "45"
click at [799, 467] on input "45" at bounding box center [768, 484] width 95 height 35
click at [501, 635] on span "Schedule" at bounding box center [497, 649] width 85 height 28
